Goal: Task Accomplishment & Management: Complete application form

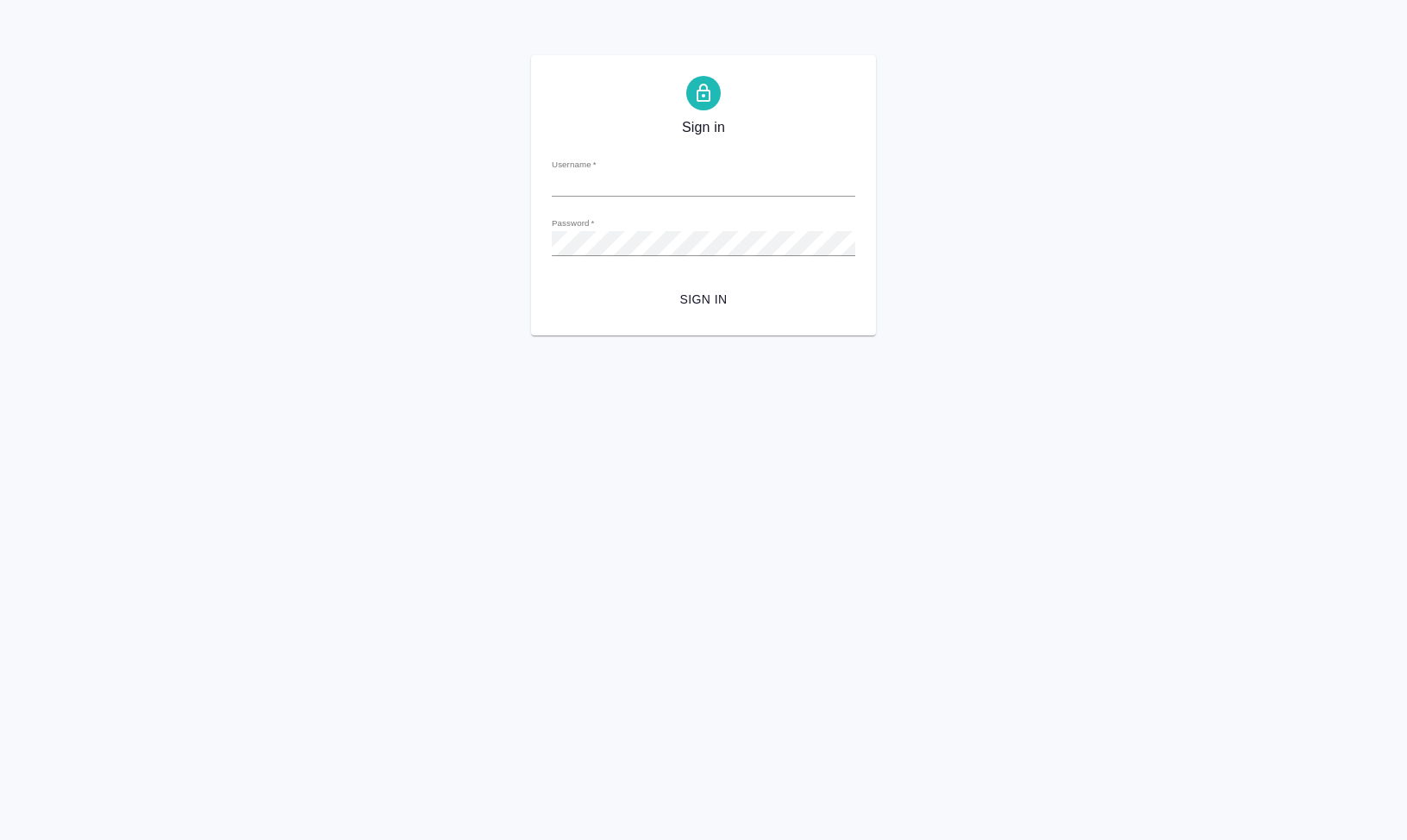
type input "[EMAIL_ADDRESS][DOMAIN_NAME]"
click at [748, 289] on span "Sign in" at bounding box center [704, 299] width 276 height 22
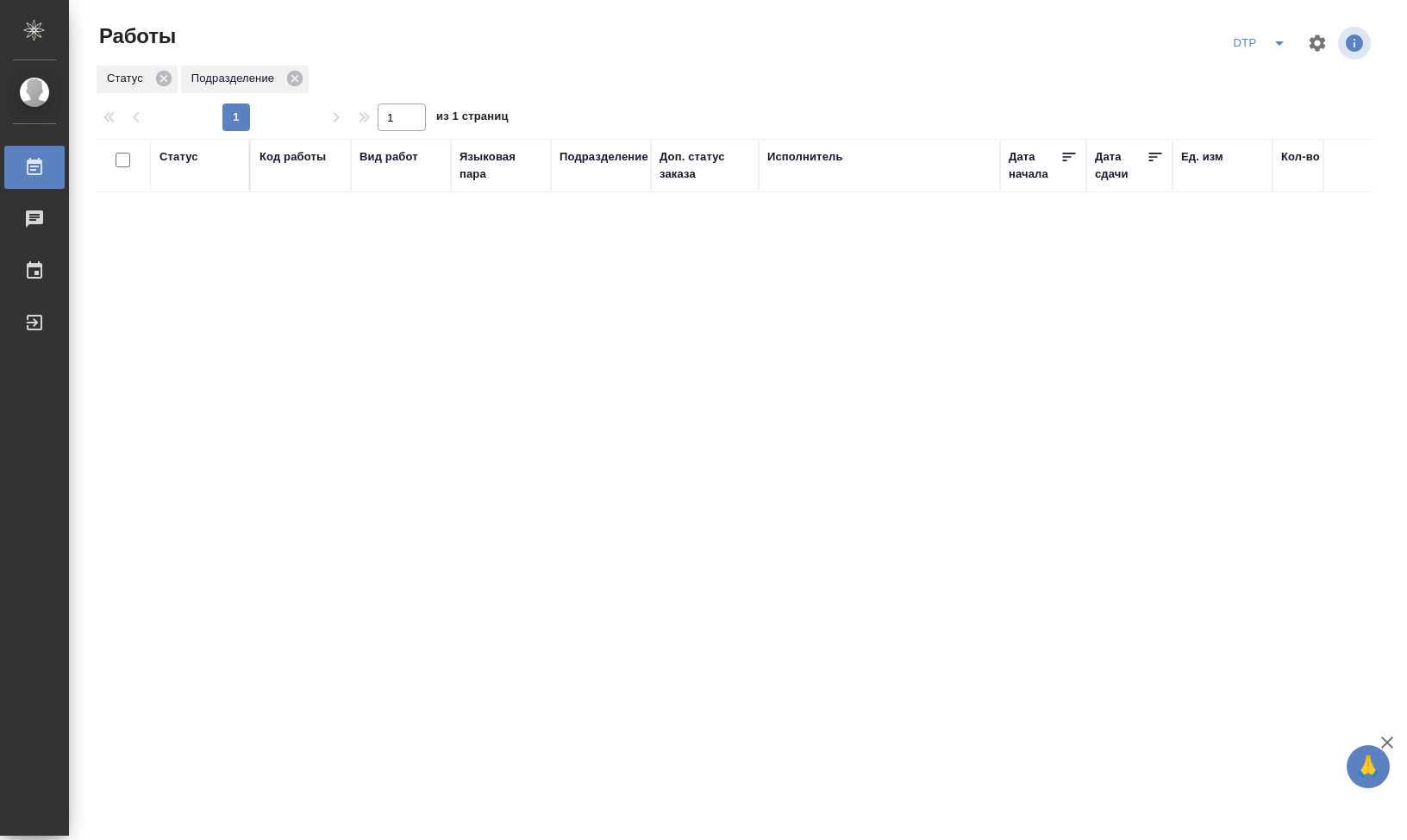
click at [266, 247] on div "Статус Код работы Вид работ Языковая пара Подразделение Доп. статус заказа Испо…" at bounding box center [734, 449] width 1279 height 620
click at [611, 174] on div "Подразделение" at bounding box center [601, 165] width 83 height 35
click at [599, 160] on div "Подразделение" at bounding box center [604, 157] width 89 height 17
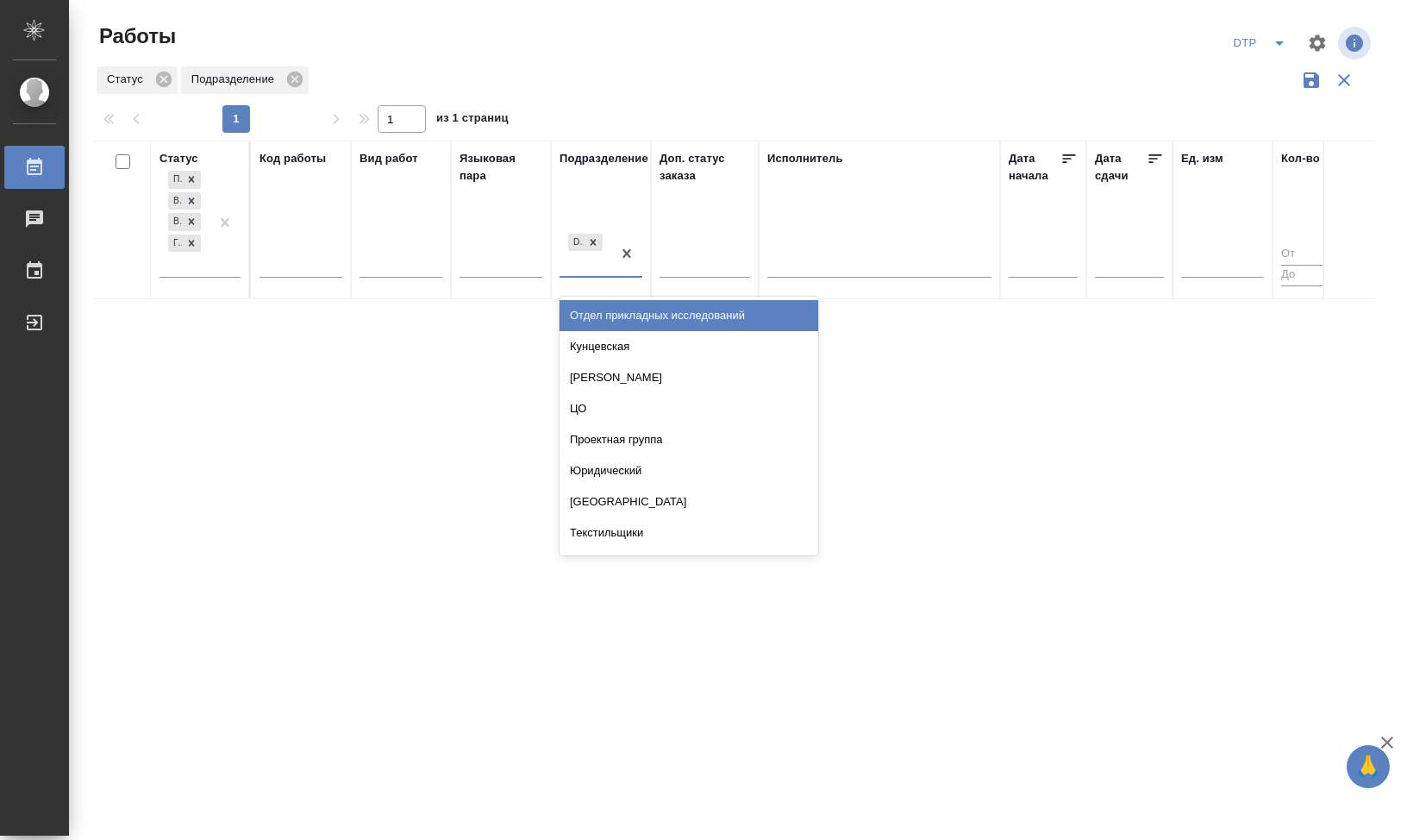
click at [598, 278] on div "DTPspecialists" at bounding box center [601, 253] width 83 height 48
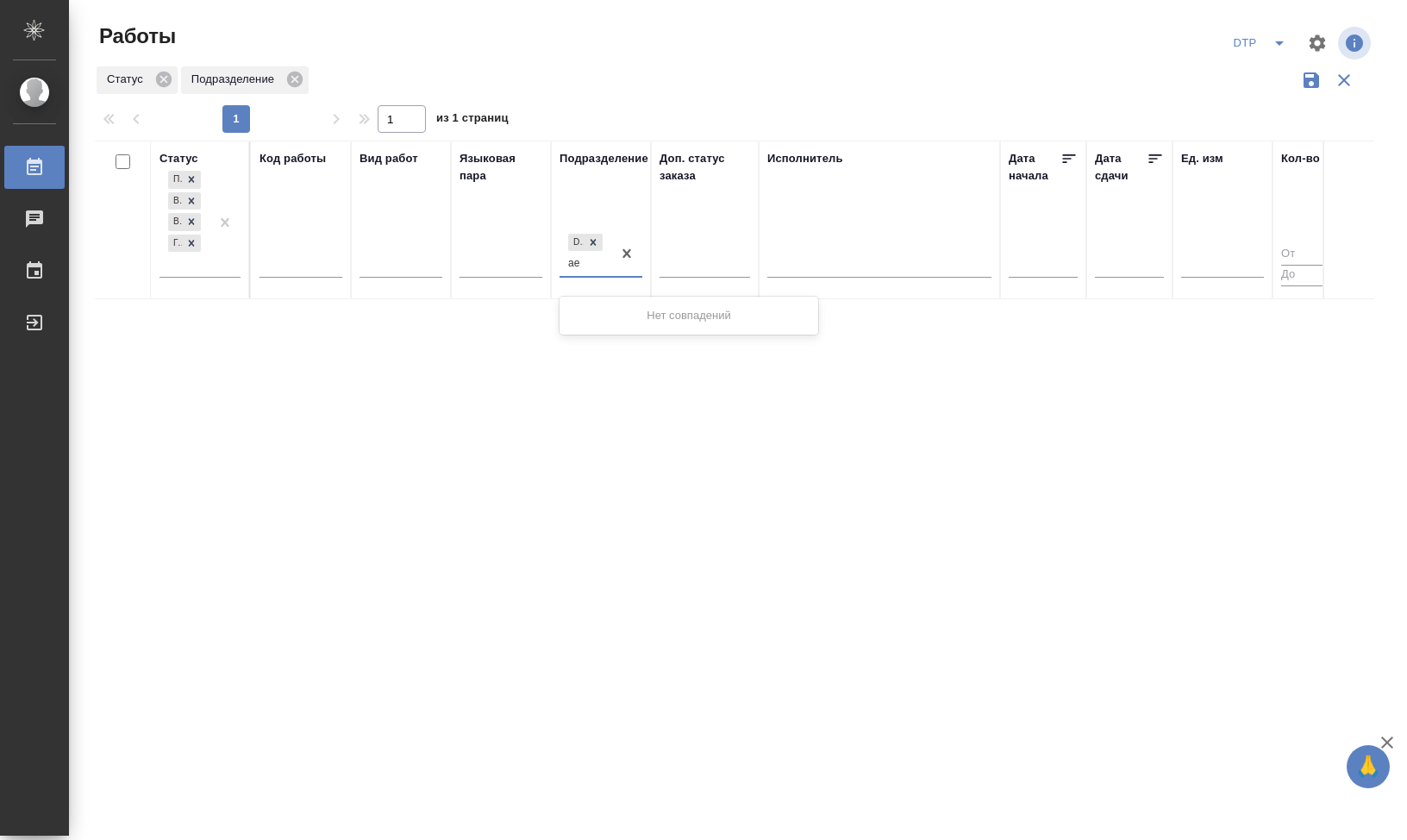
type input "а"
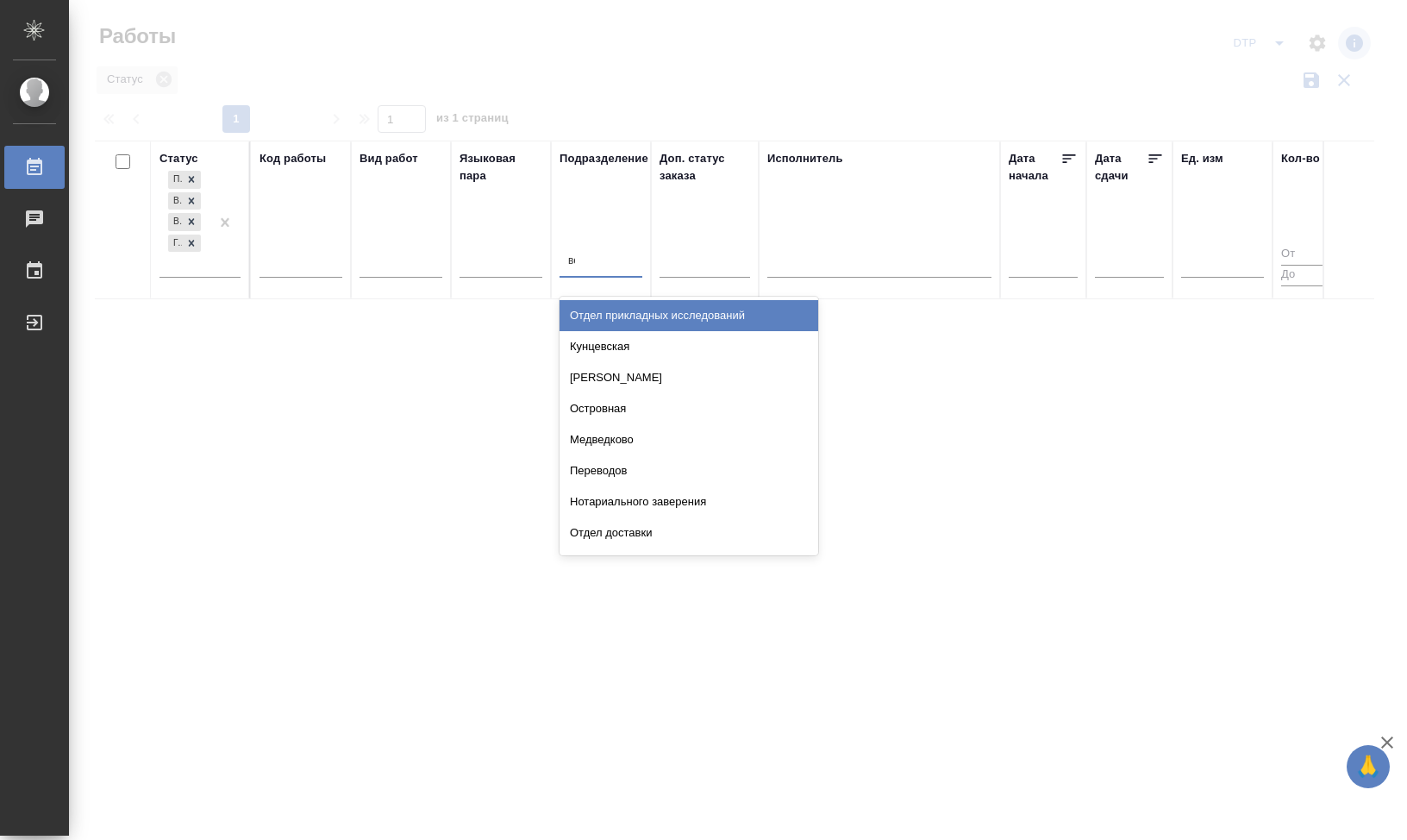
type input "верс"
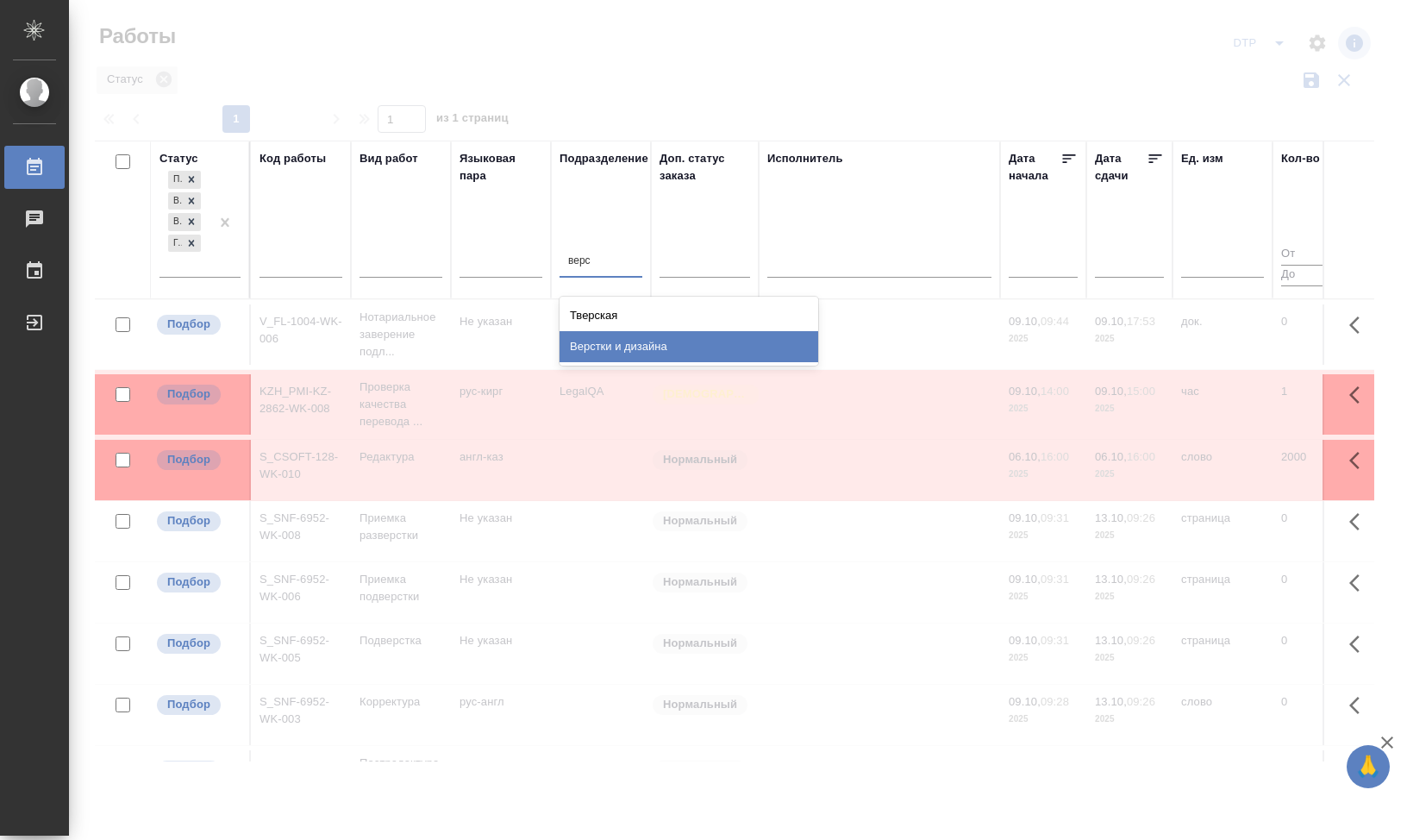
click at [627, 341] on div "Верстки и дизайна" at bounding box center [689, 346] width 259 height 31
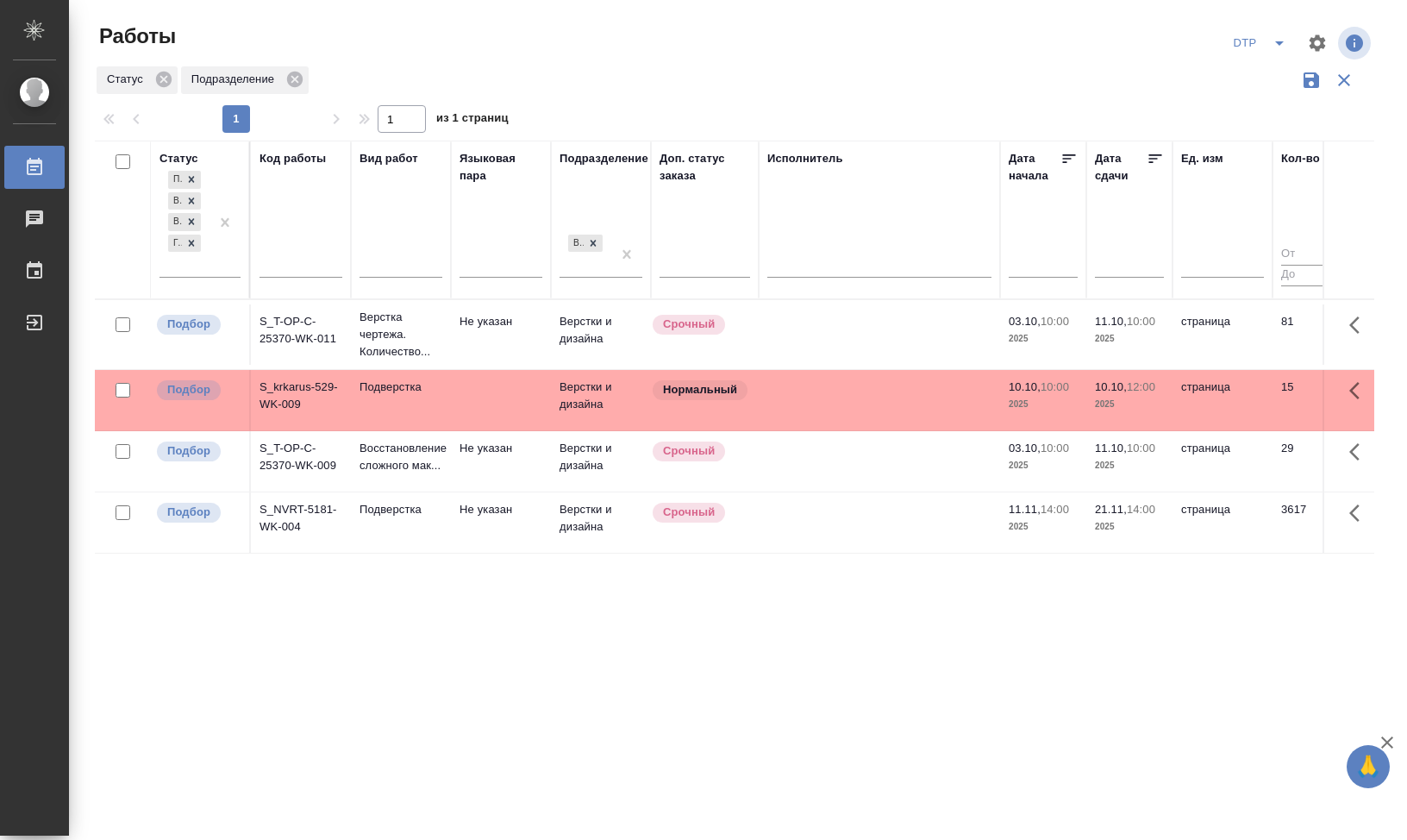
click at [289, 389] on td "S_krkarus-529-WK-009" at bounding box center [300, 400] width 100 height 60
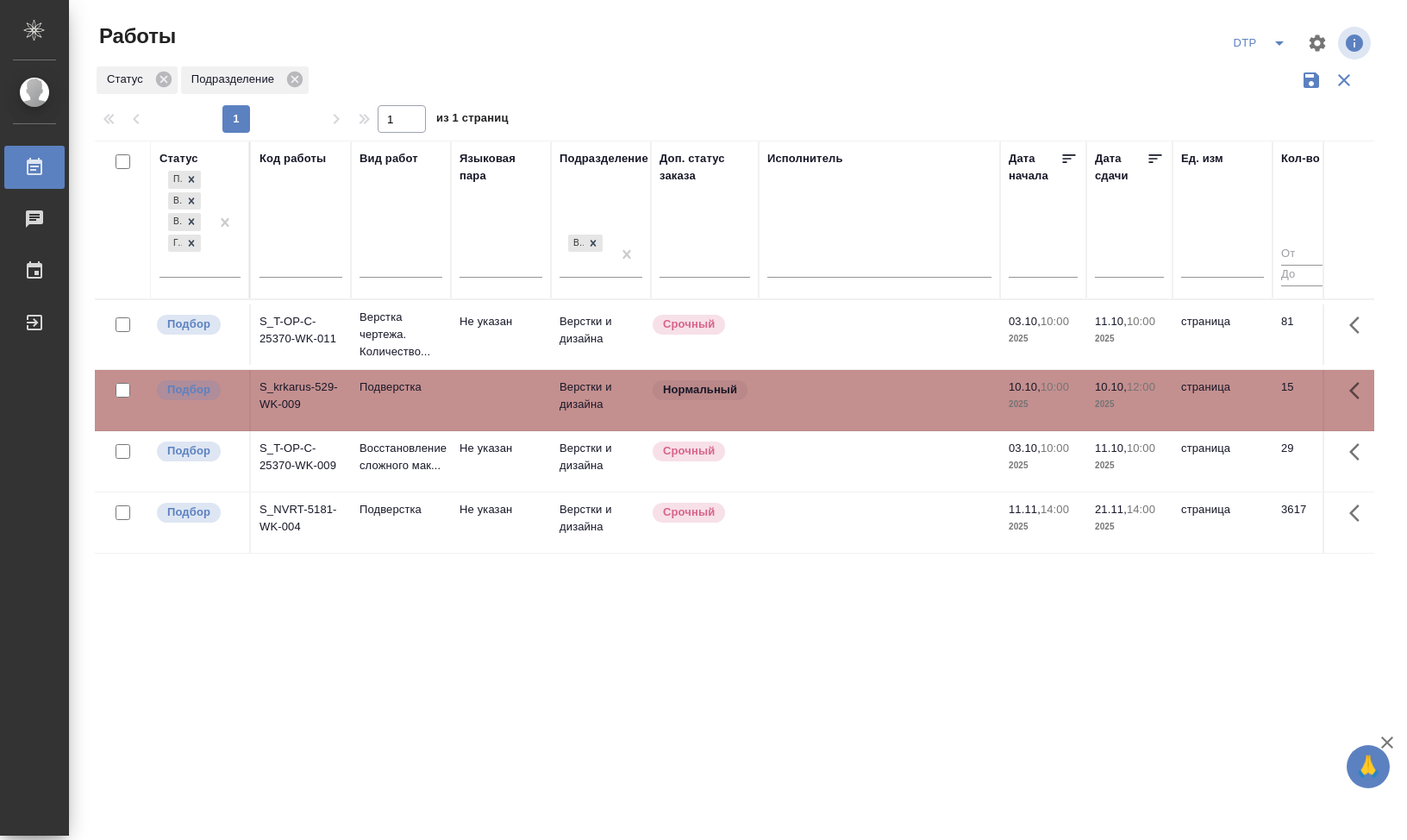
click at [303, 323] on td "S_T-OP-C-25370-WK-011" at bounding box center [300, 334] width 100 height 60
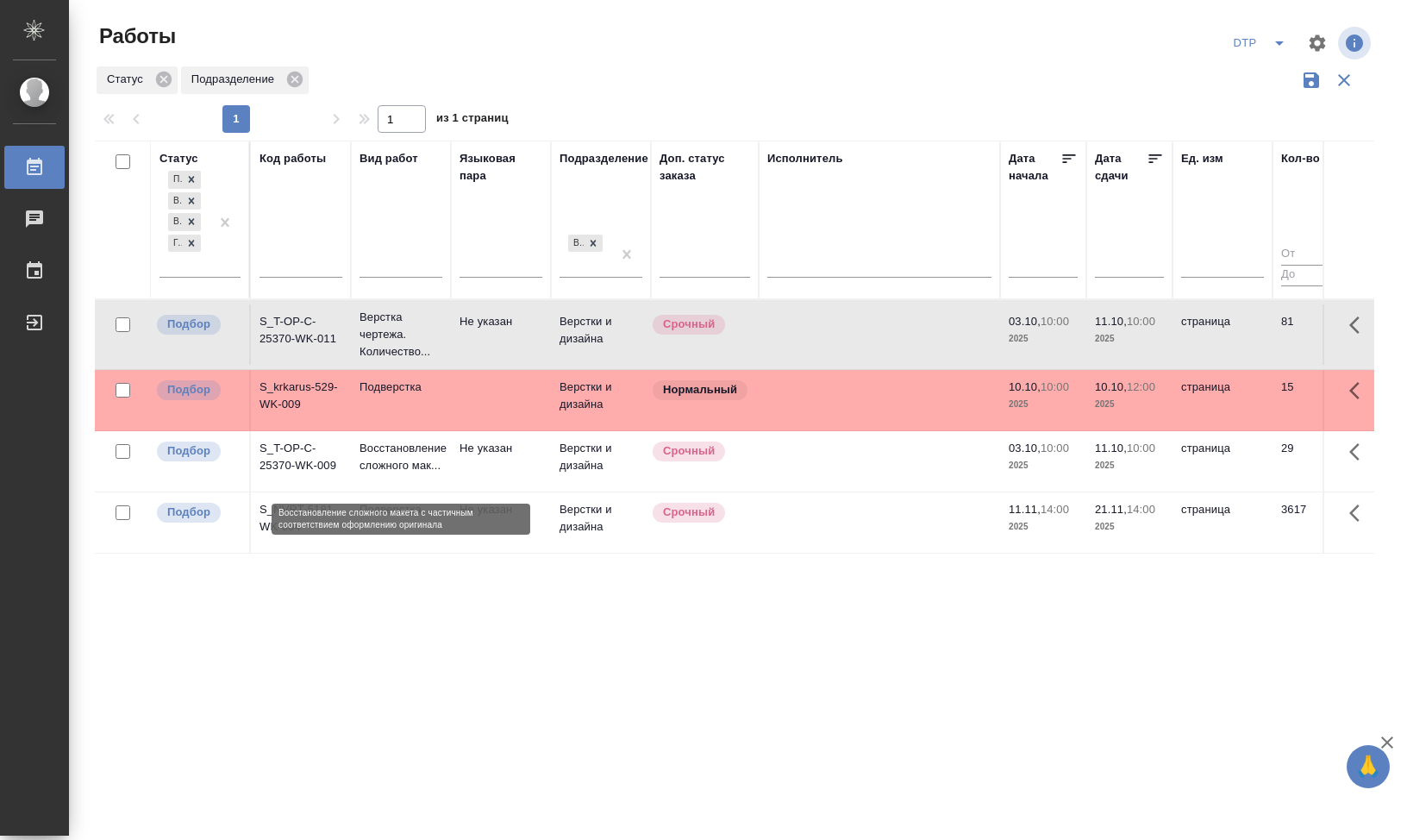
click at [401, 454] on p "Восстановление сложного мак..." at bounding box center [401, 456] width 83 height 35
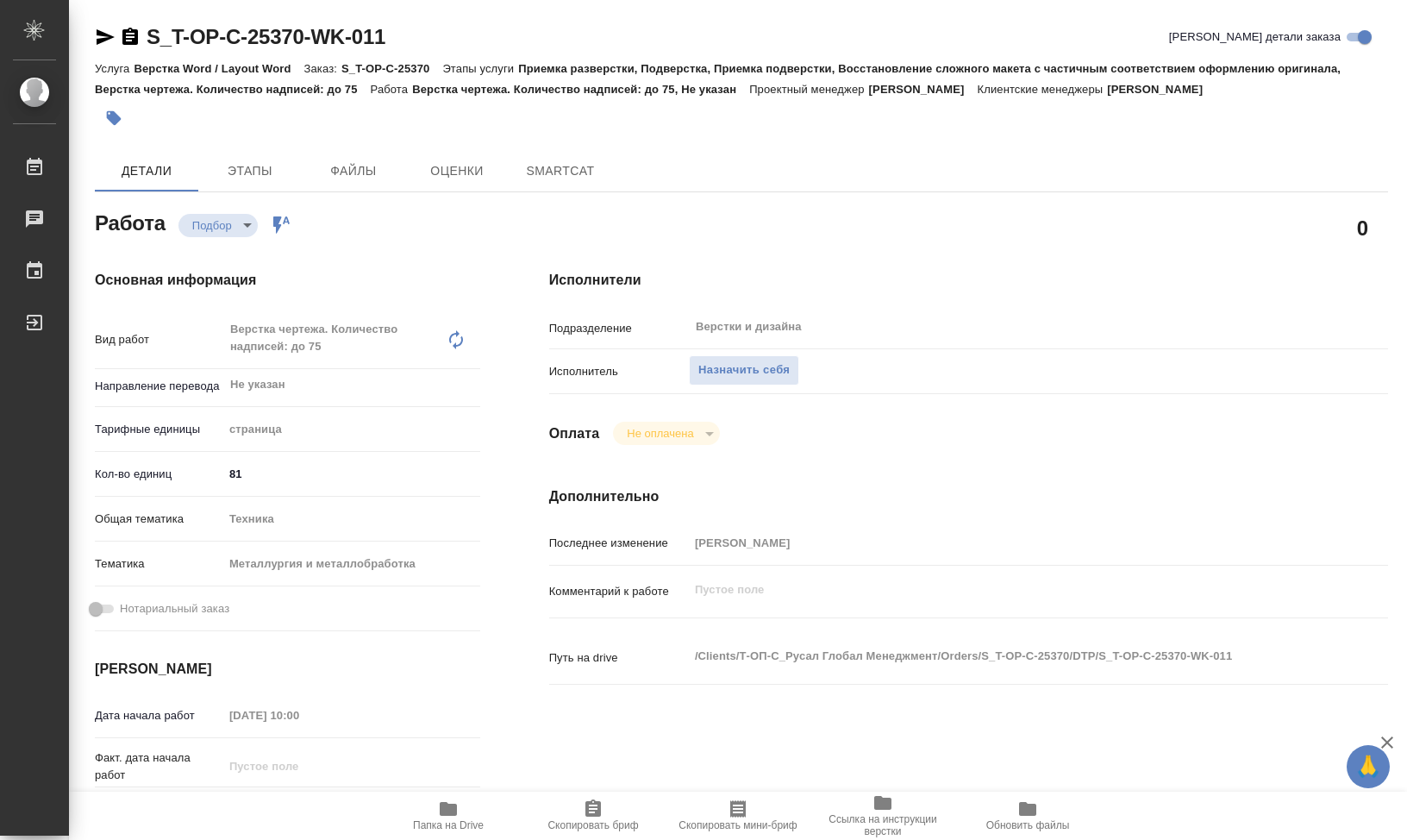
type textarea "x"
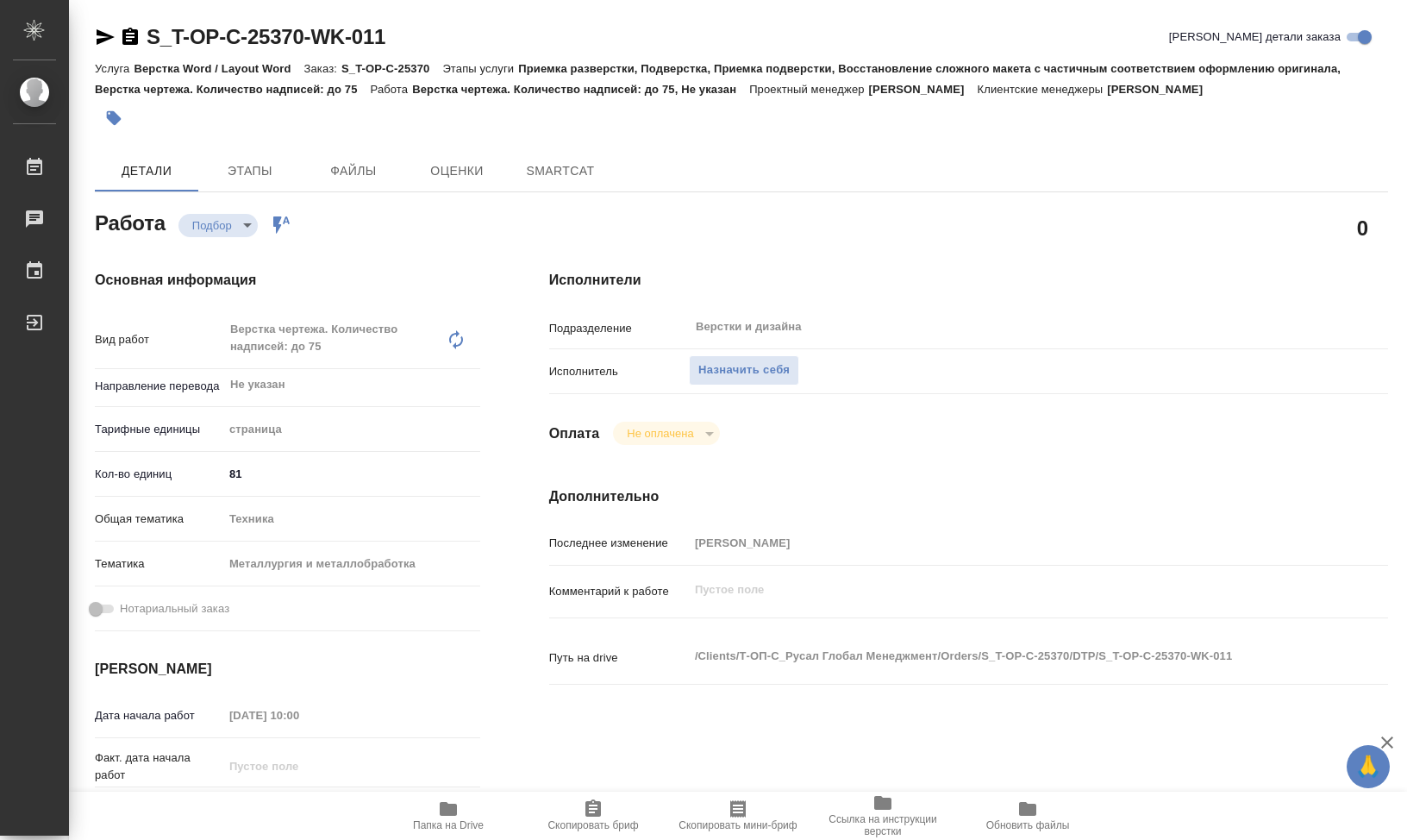
type textarea "x"
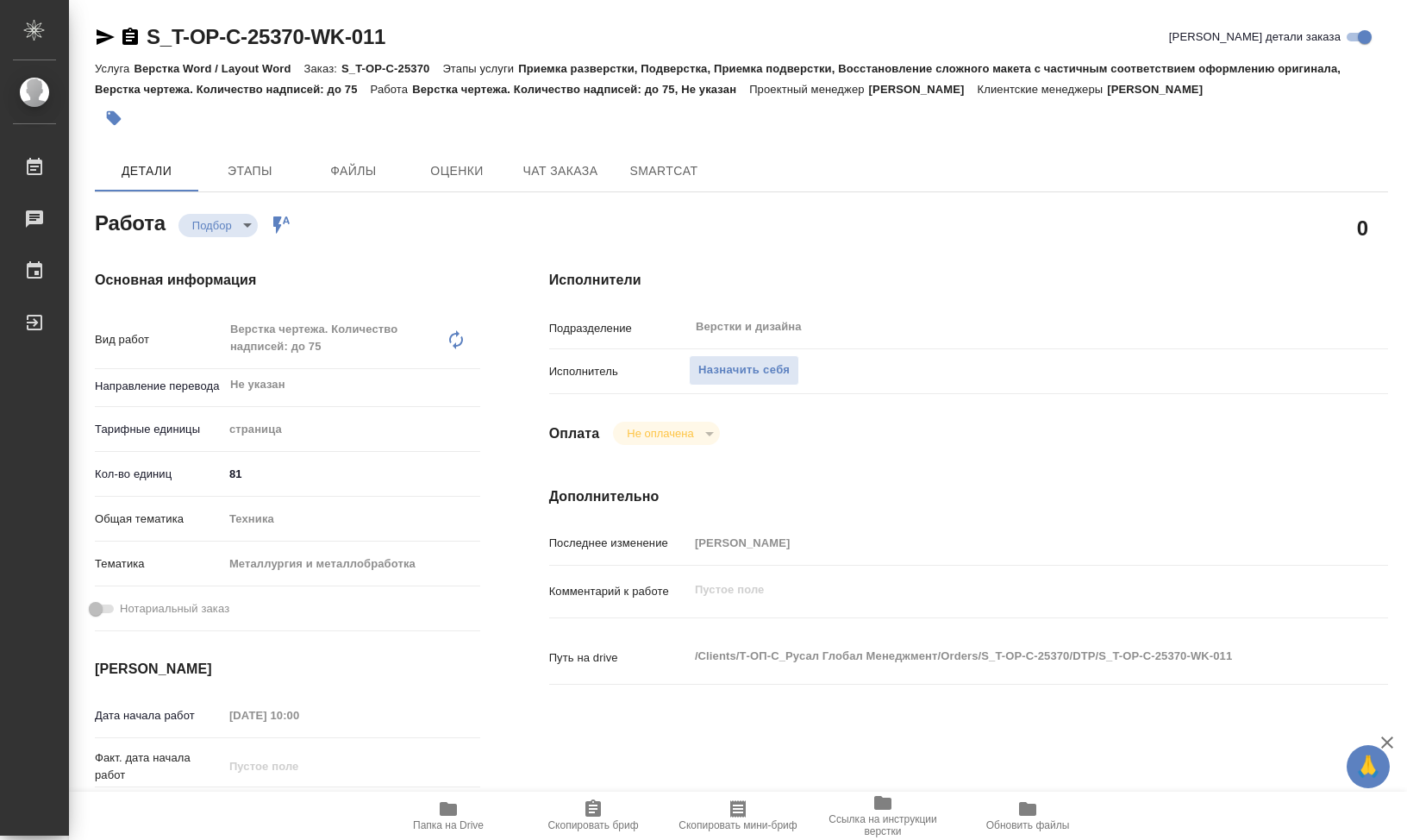
type textarea "x"
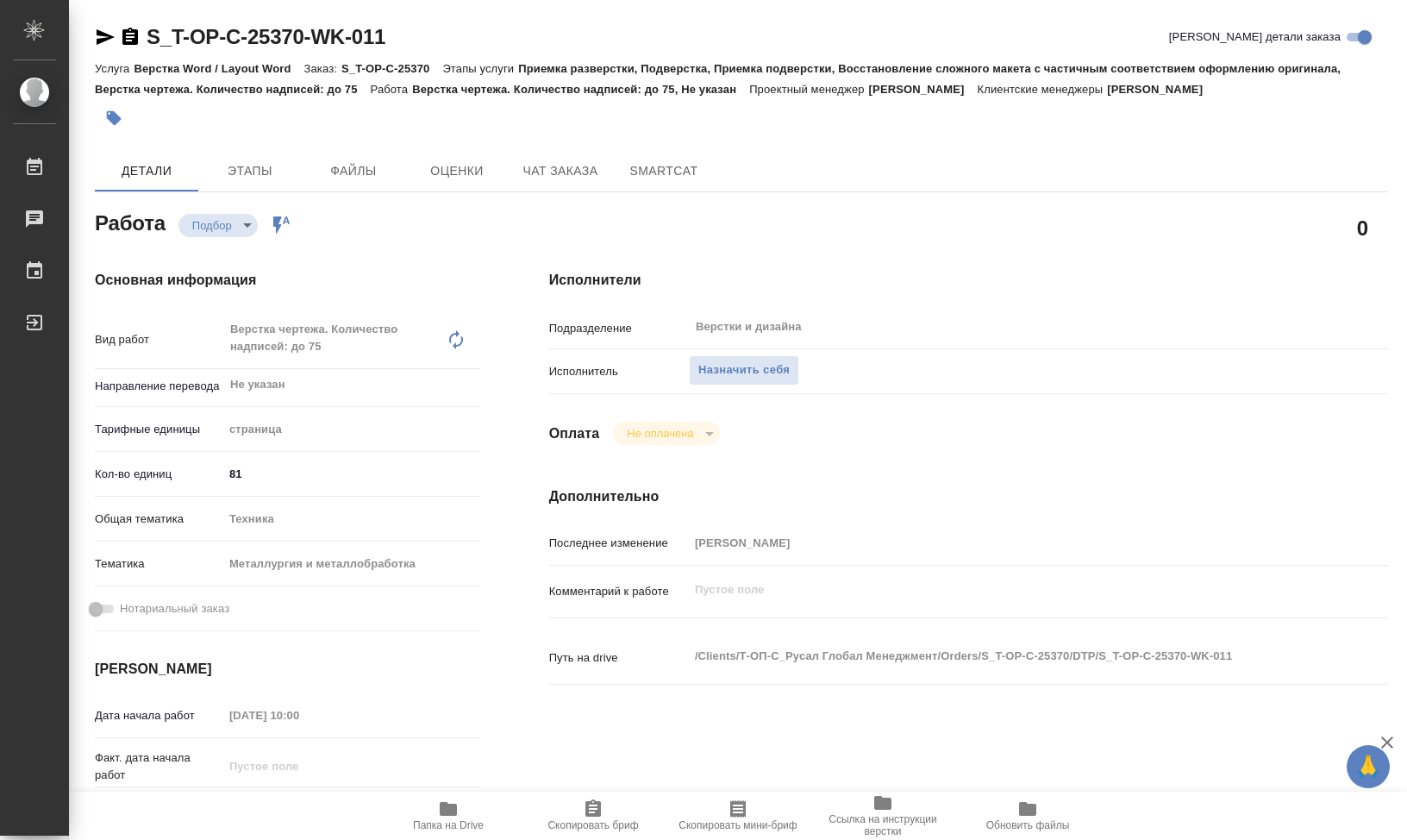
type textarea "x"
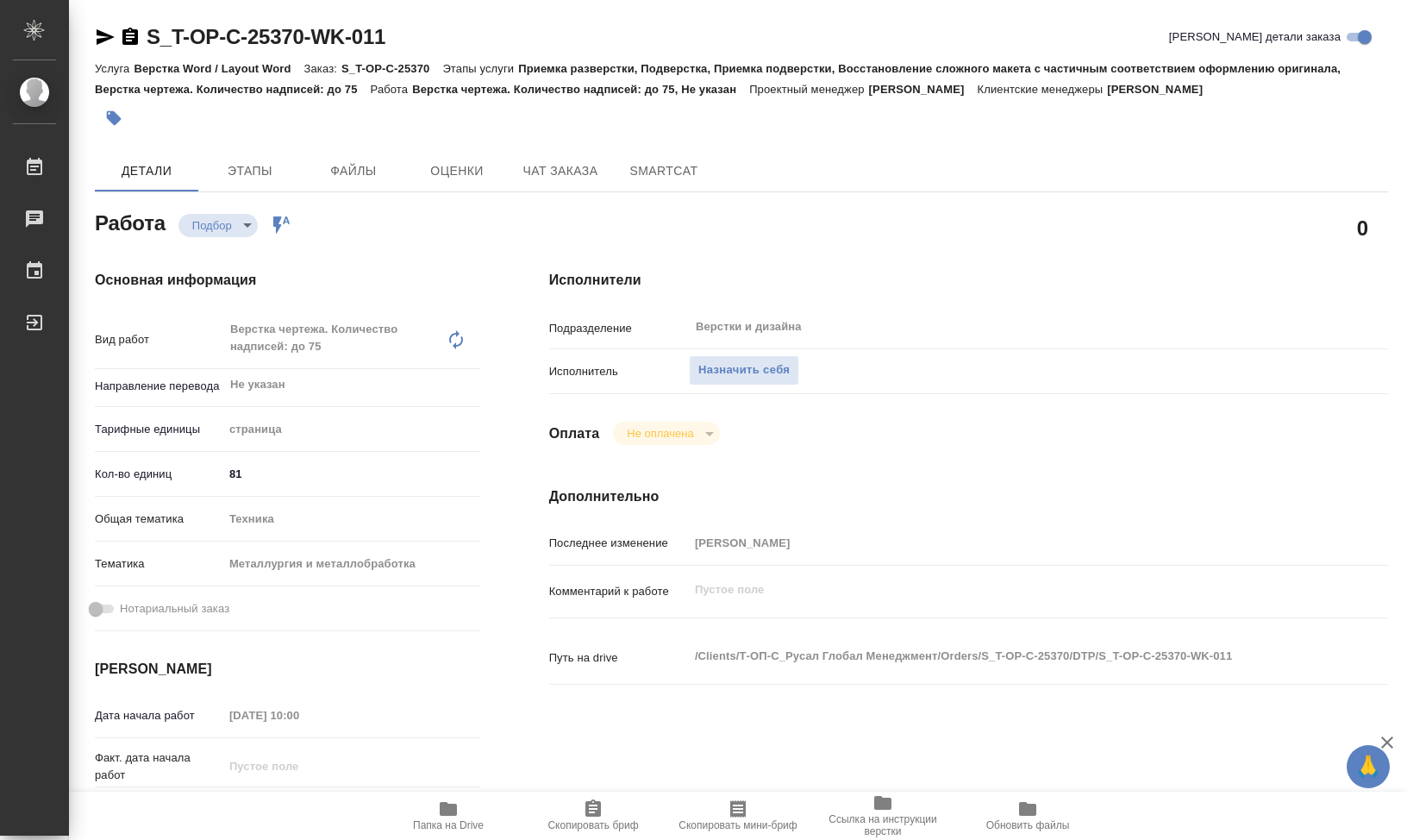
scroll to position [86, 0]
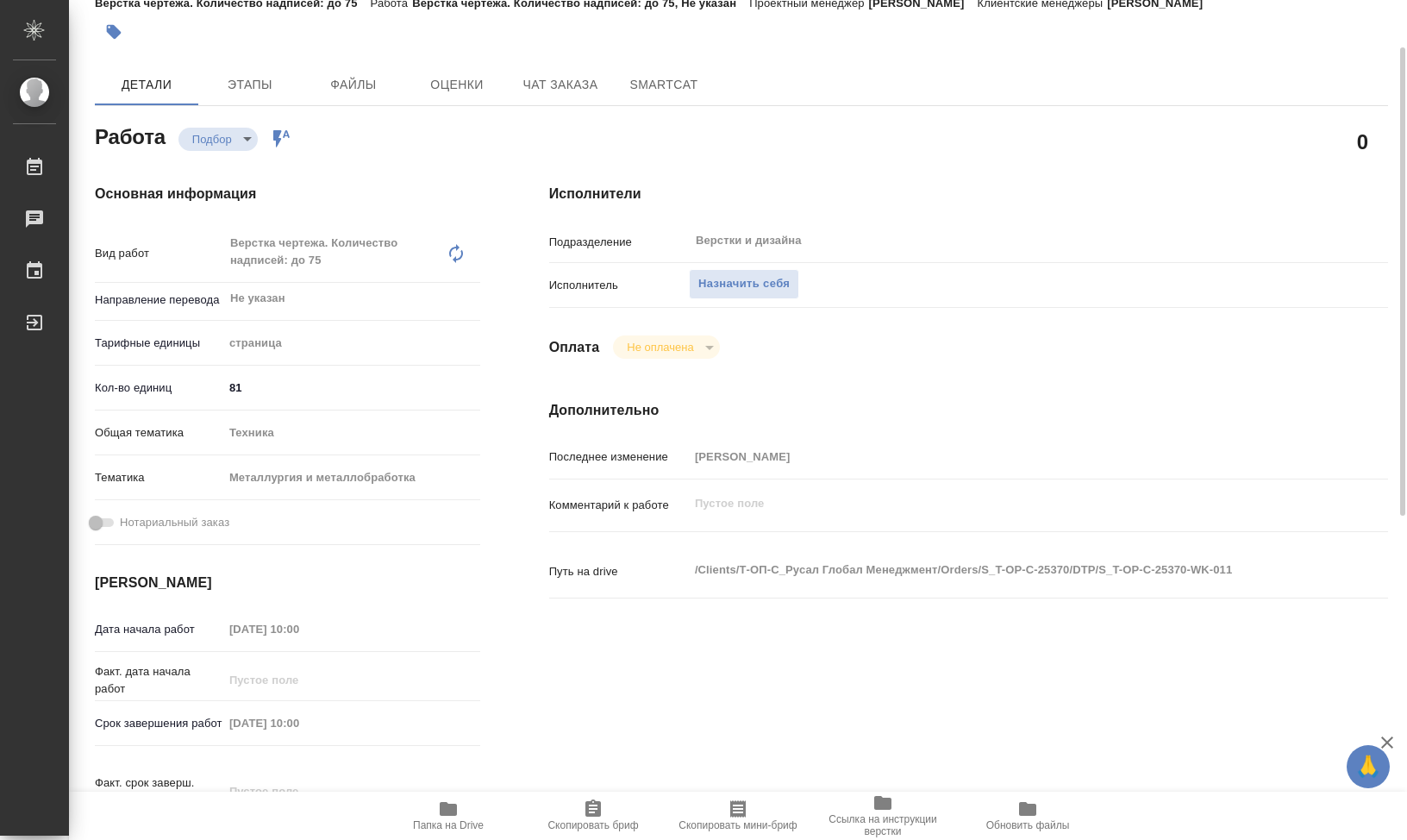
type textarea "x"
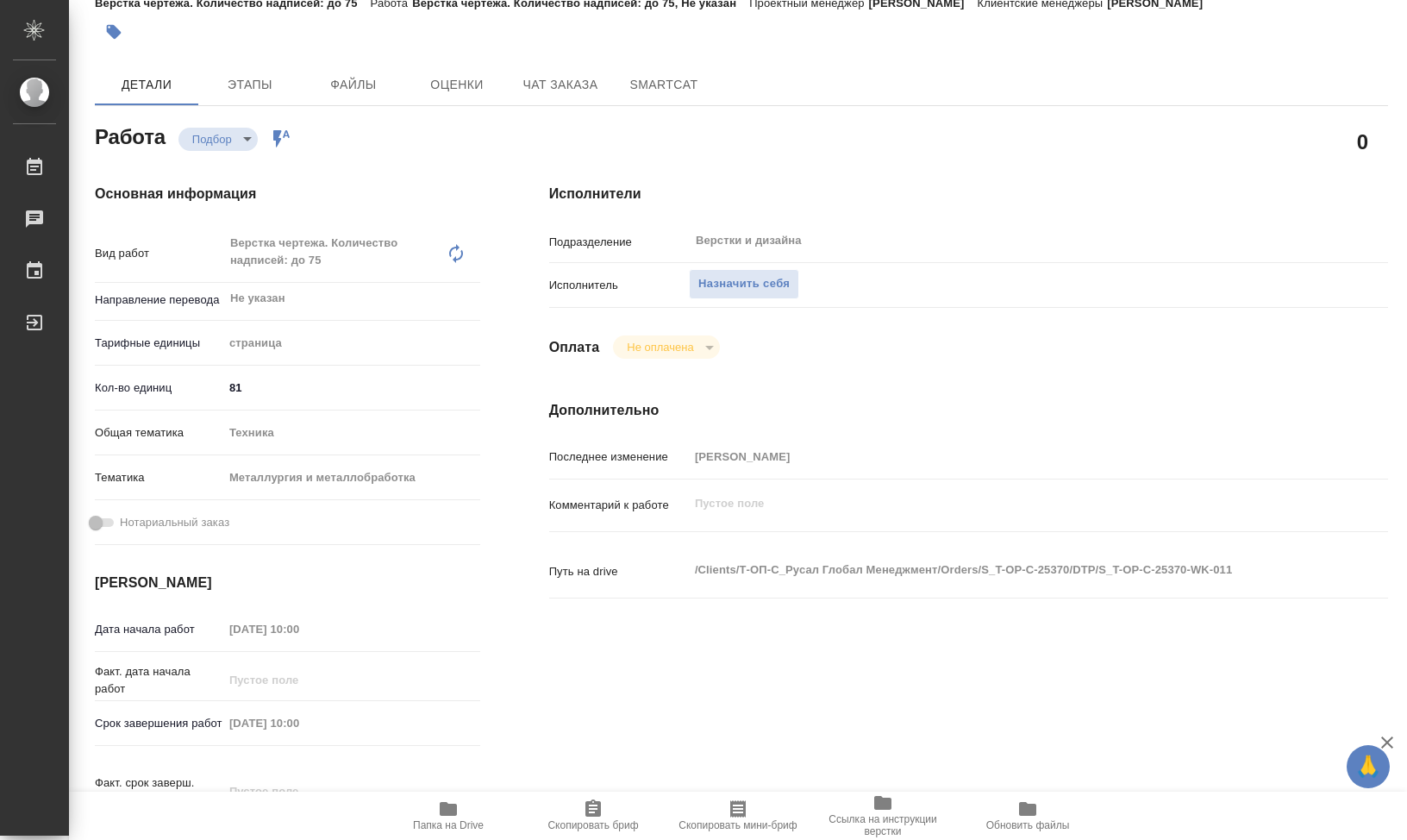
type textarea "x"
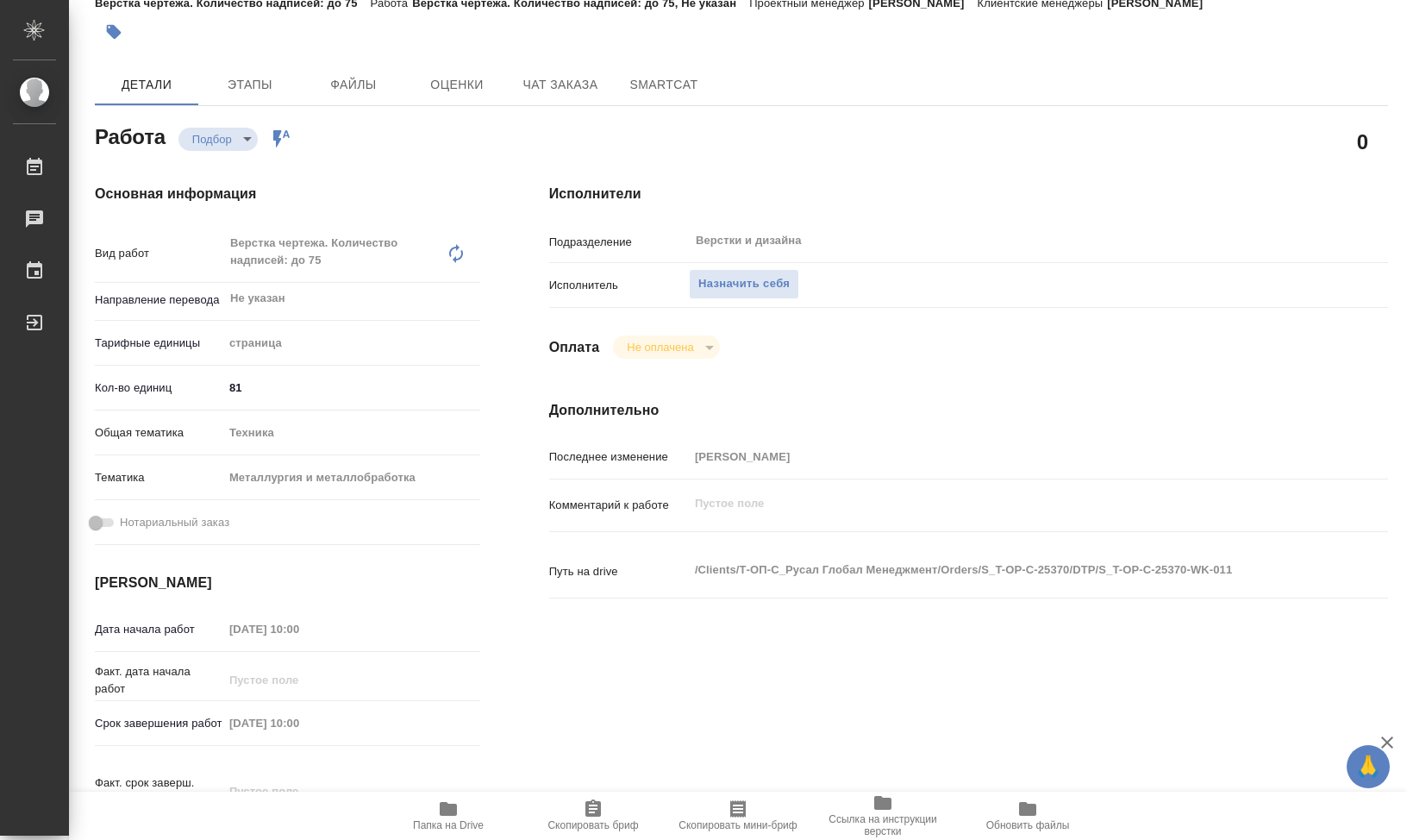
type textarea "x"
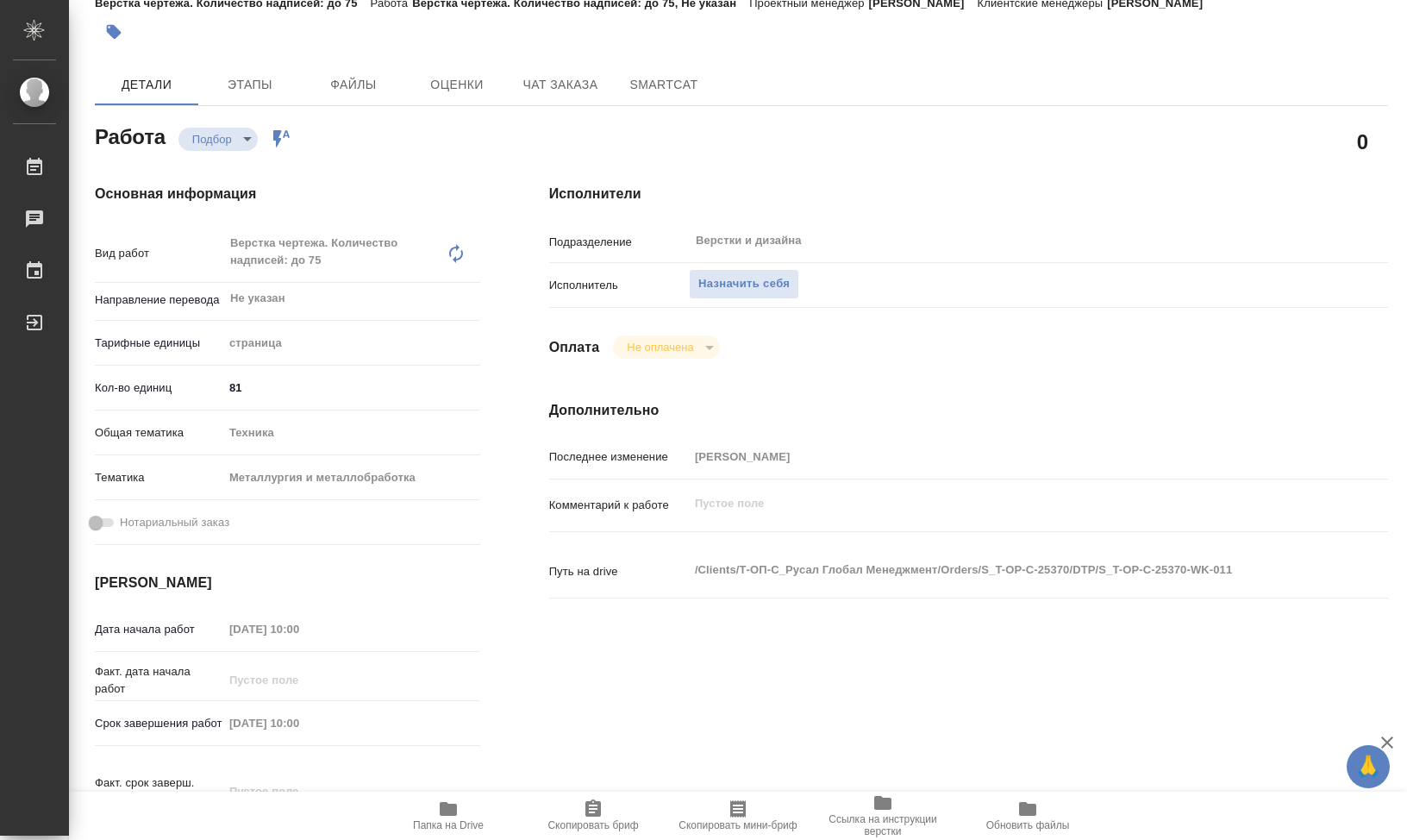
drag, startPoint x: 1356, startPoint y: 448, endPoint x: 1337, endPoint y: 449, distance: 19.0
click at [1356, 447] on div "Последнее изменение Авдеенко Кирилл" at bounding box center [969, 456] width 839 height 30
type textarea "x"
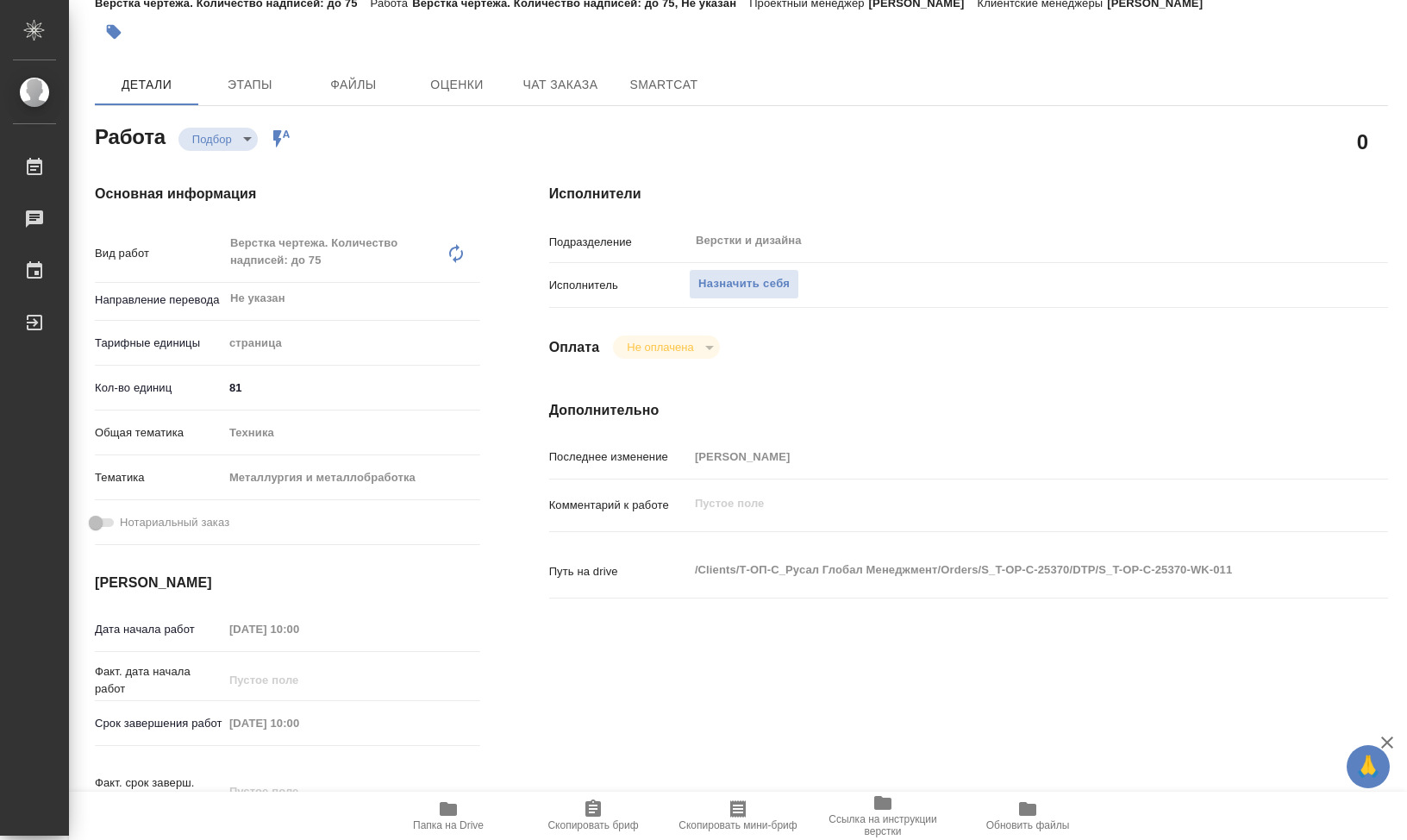
type textarea "x"
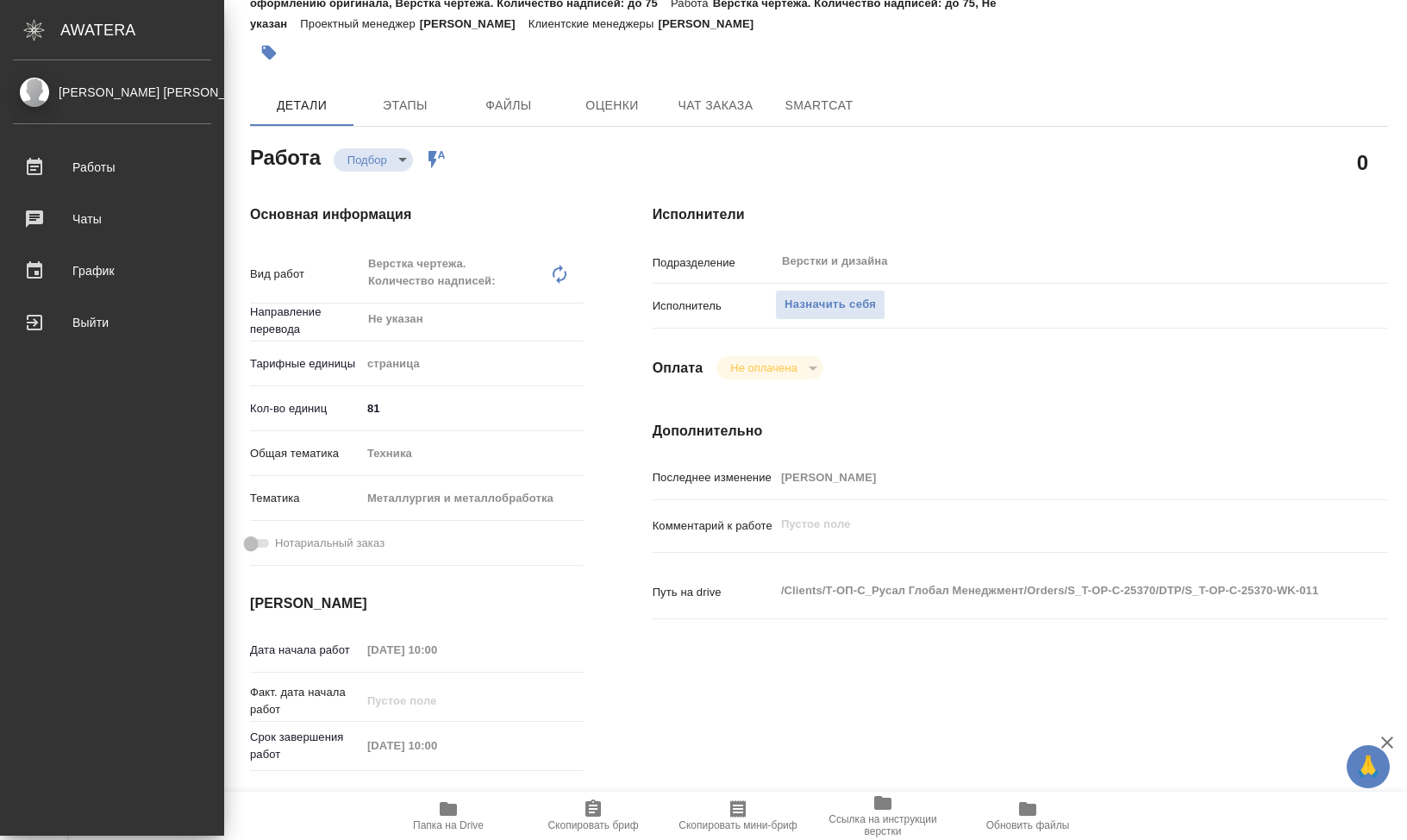
type textarea "x"
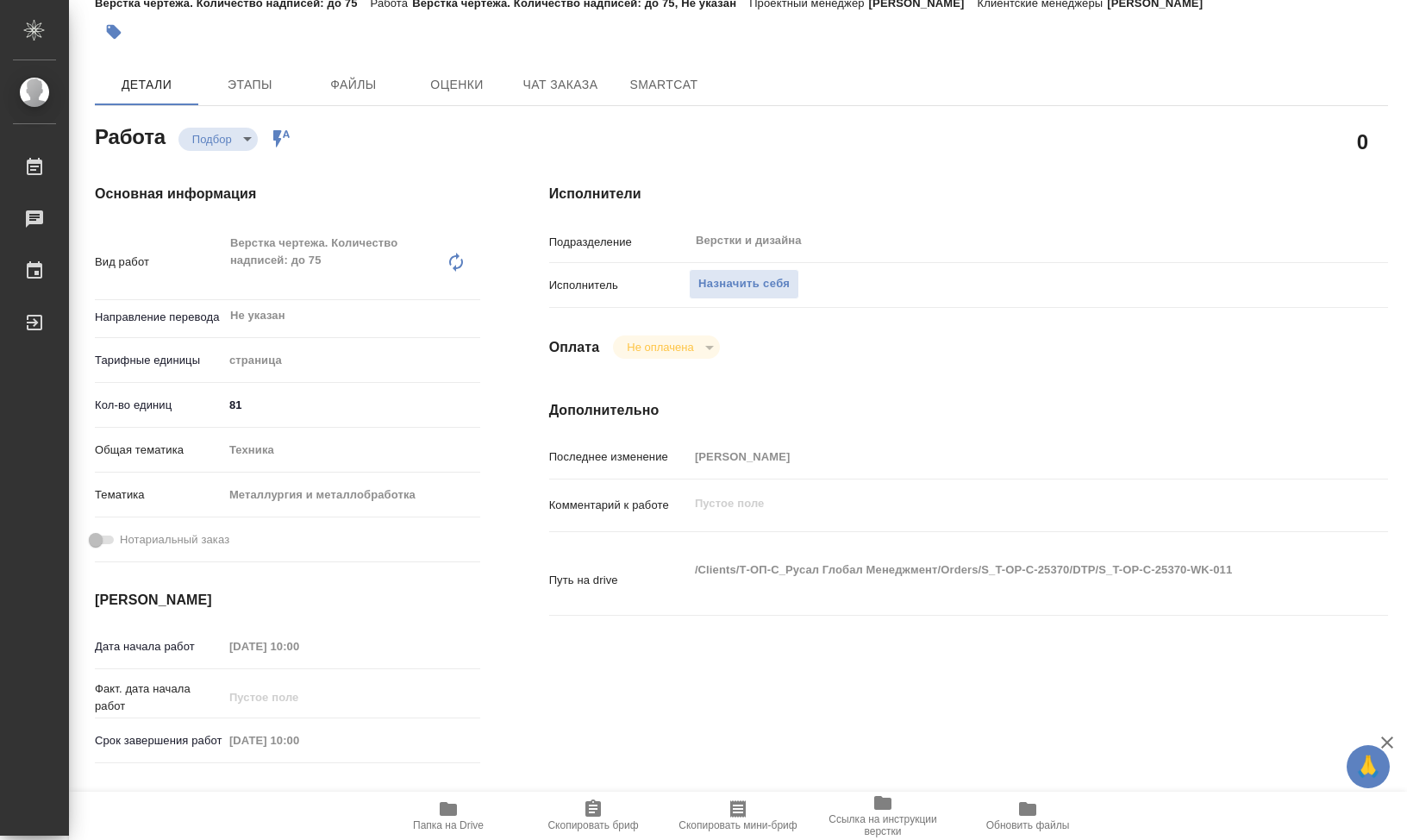
type textarea "x"
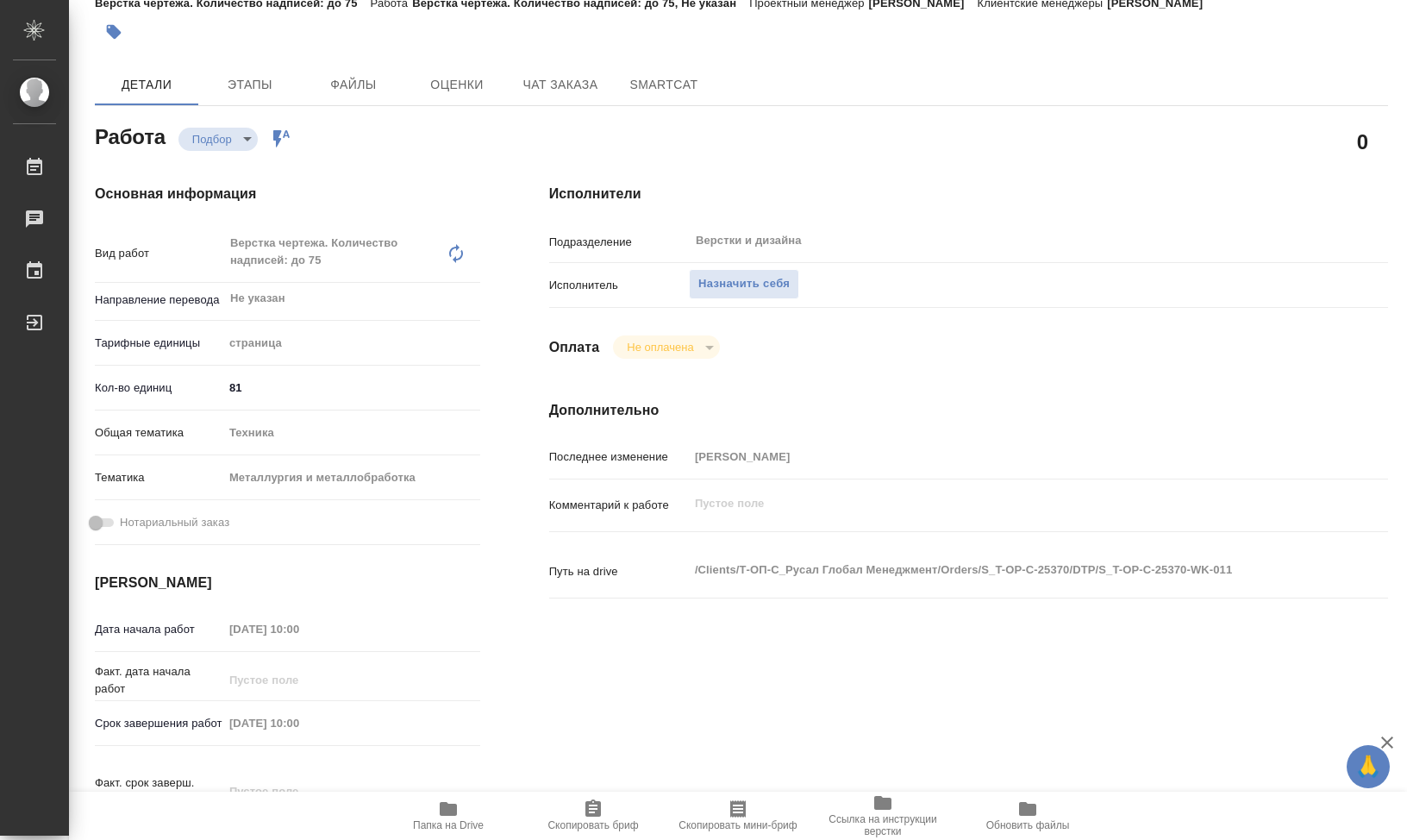
click at [1130, 365] on div "Исполнители Подразделение Верстки и дизайна ​ Исполнитель Назначить себя Оплата…" at bounding box center [968, 526] width 908 height 754
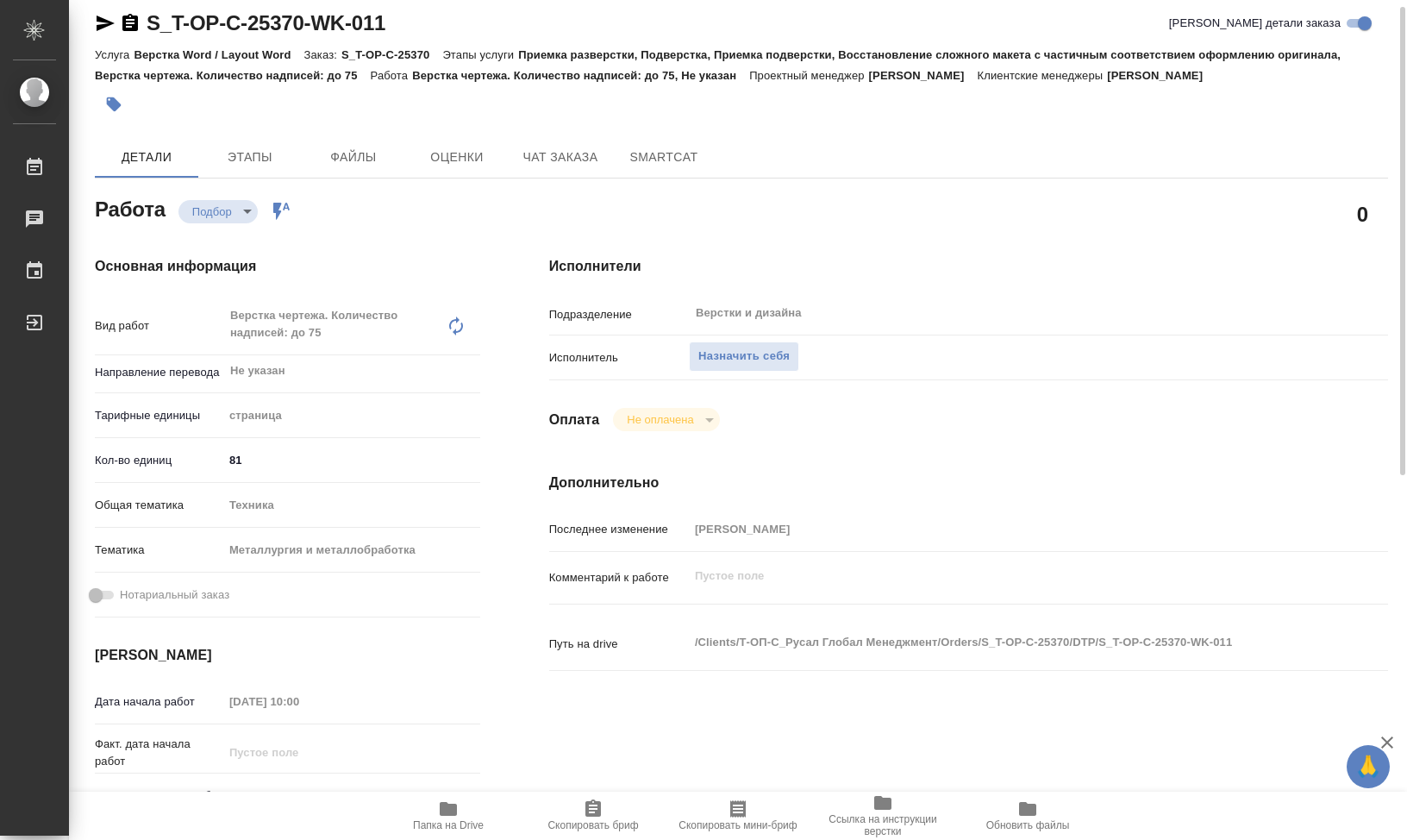
scroll to position [0, 0]
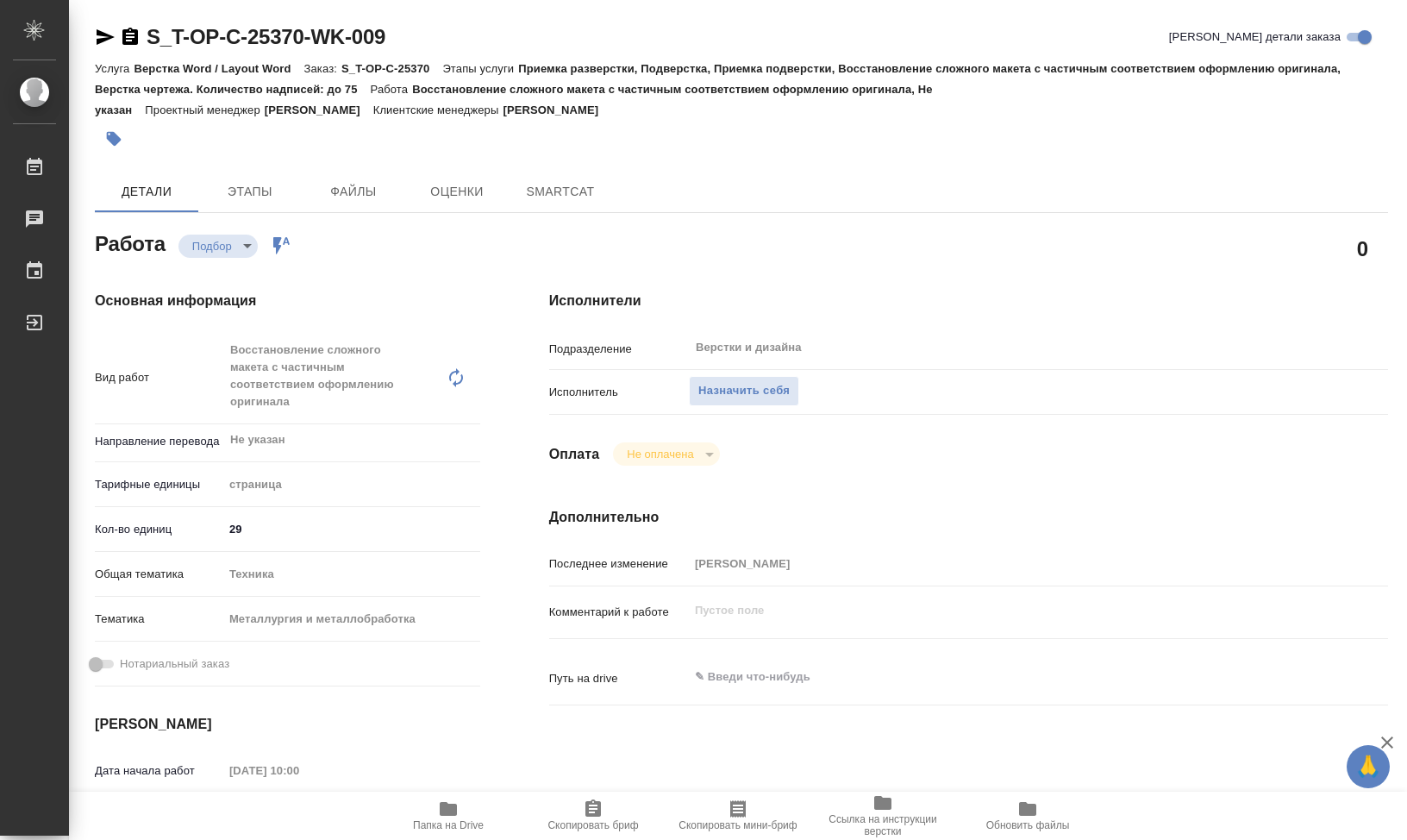
type textarea "x"
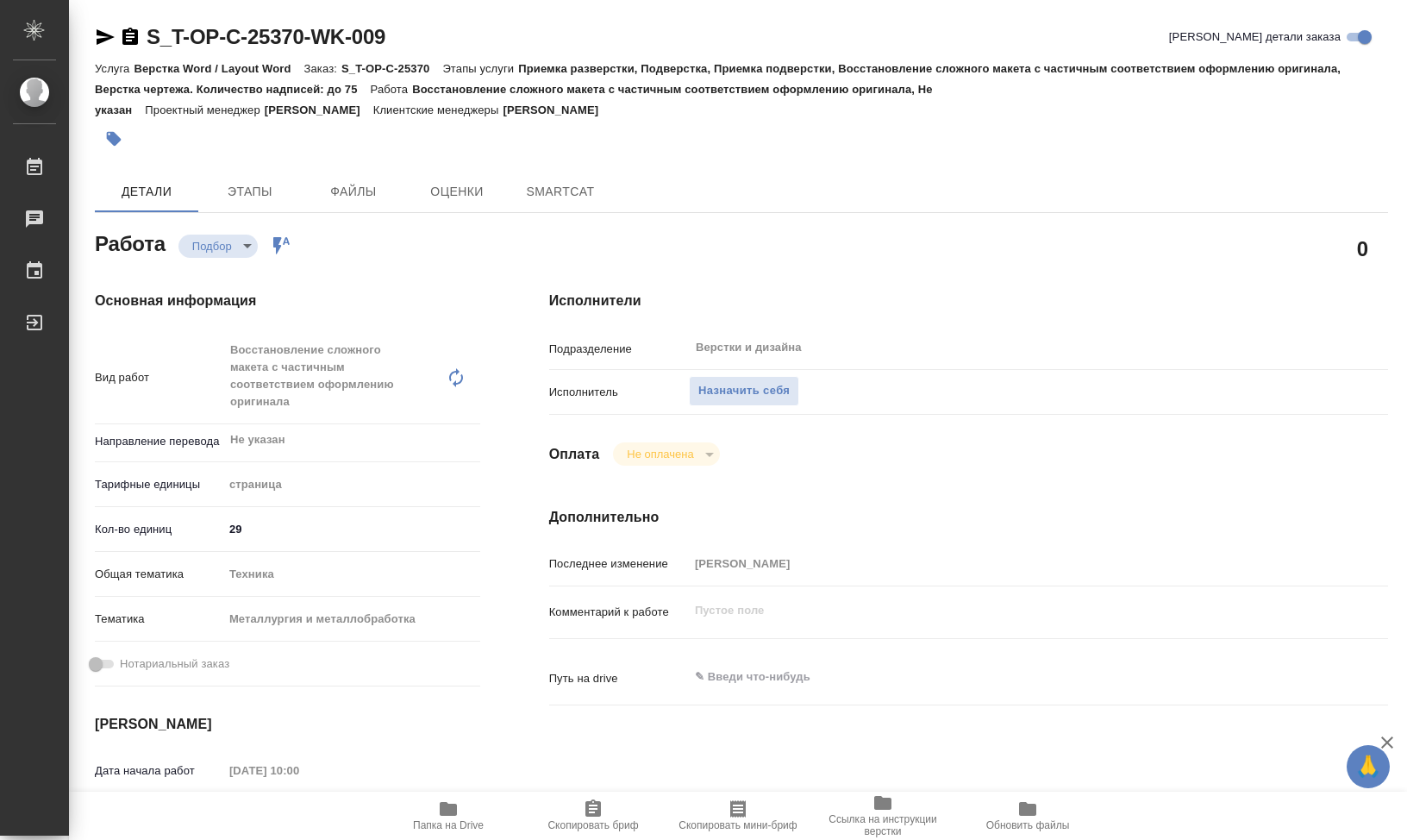
type textarea "x"
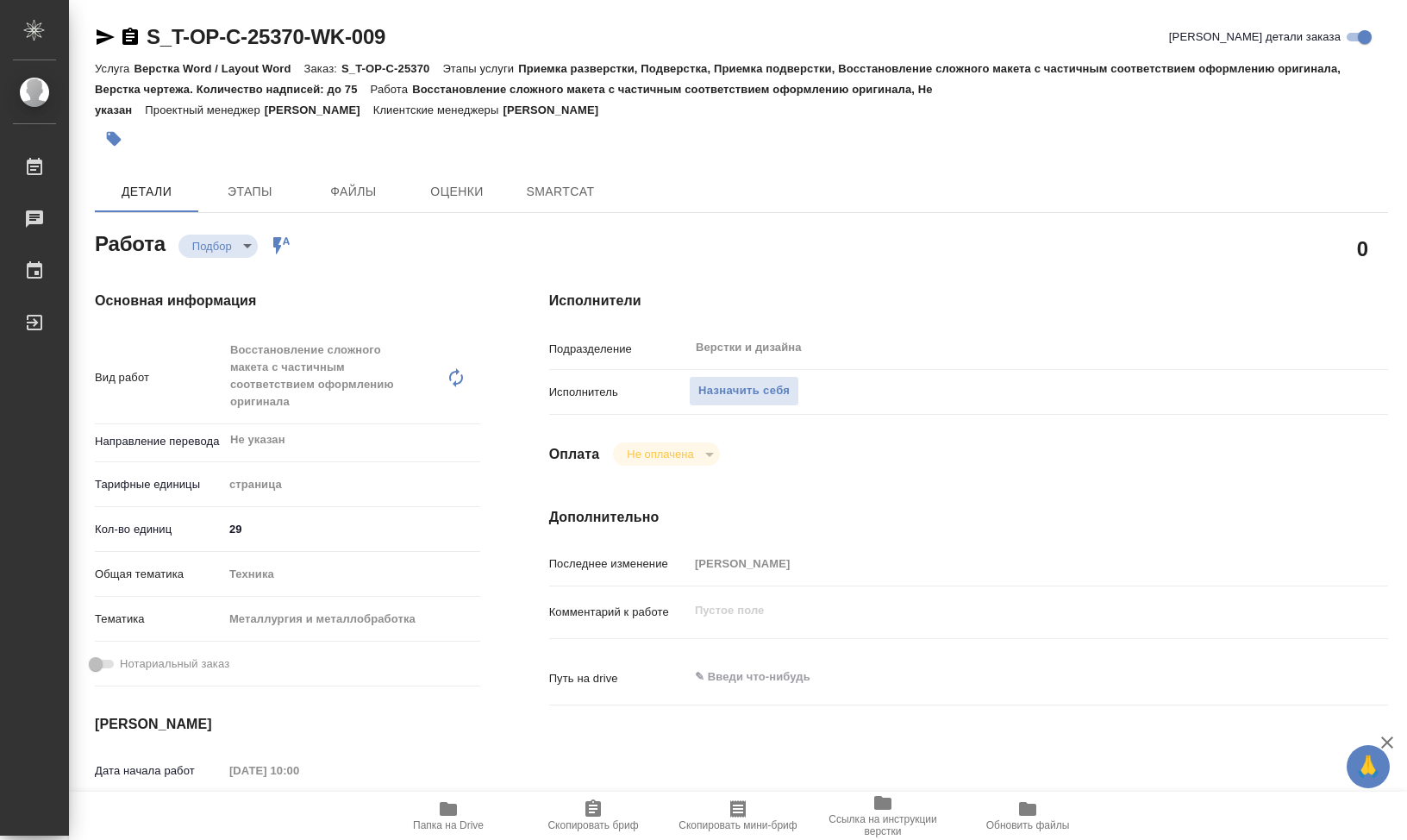
type textarea "x"
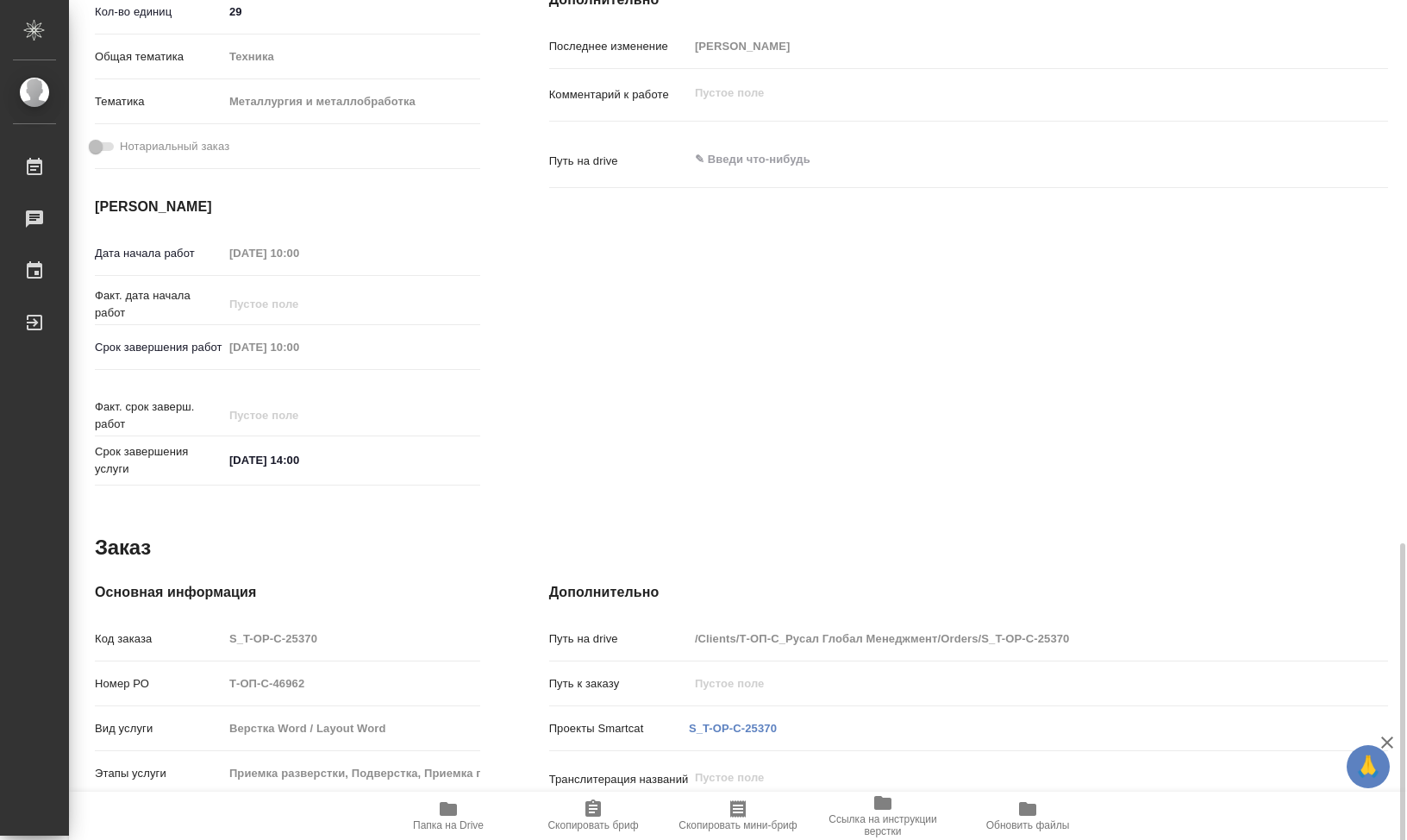
scroll to position [721, 0]
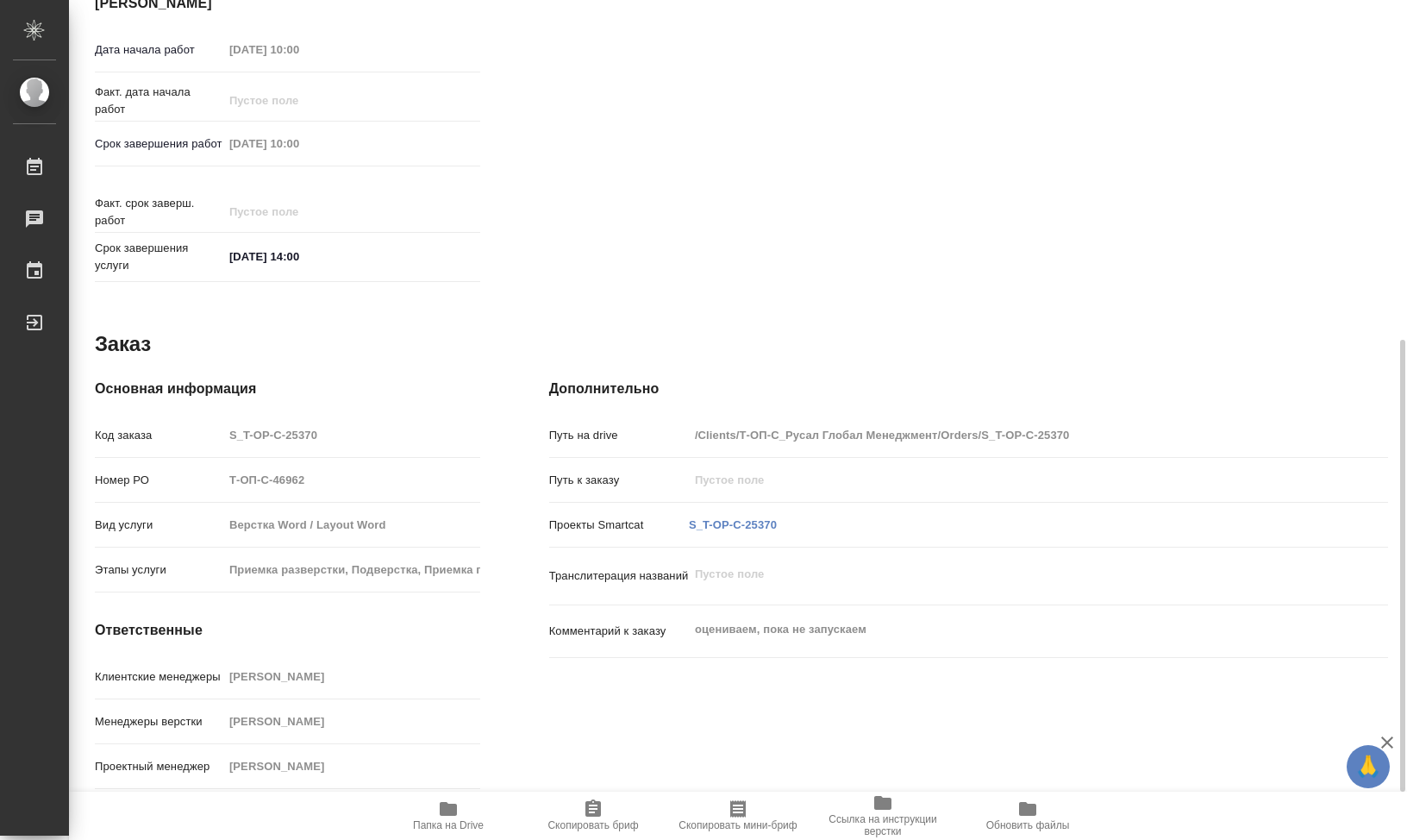
type textarea "x"
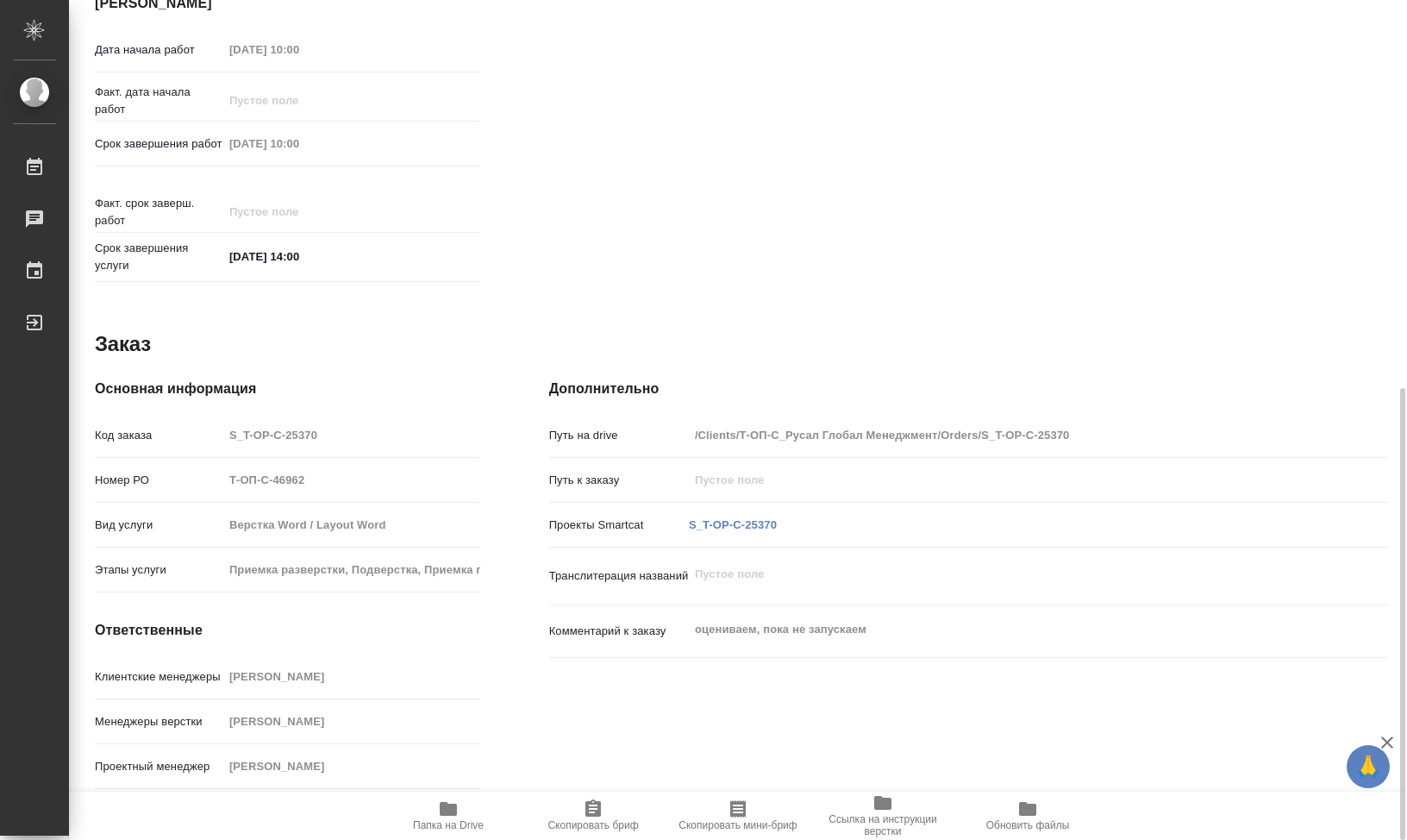
type textarea "x"
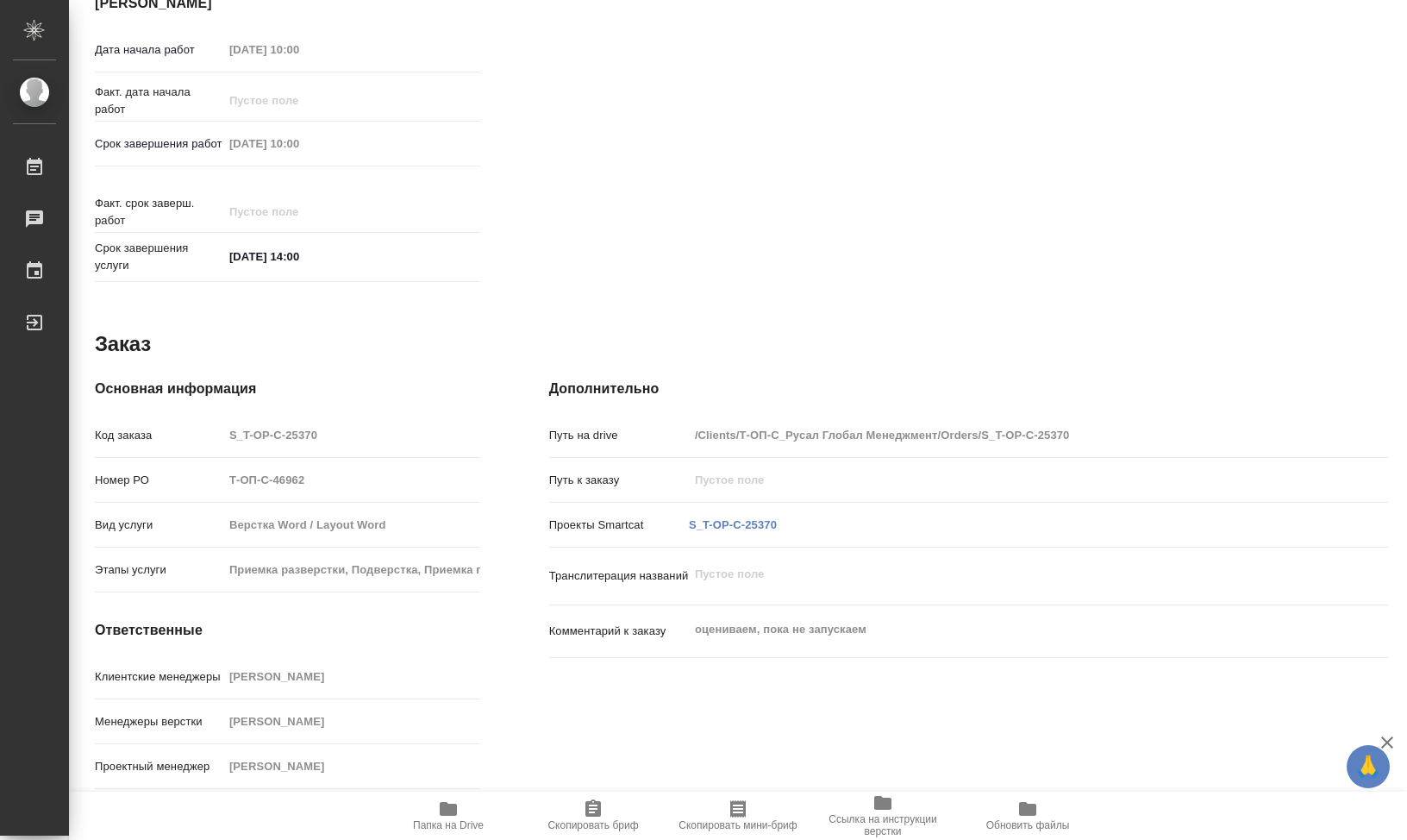
type textarea "x"
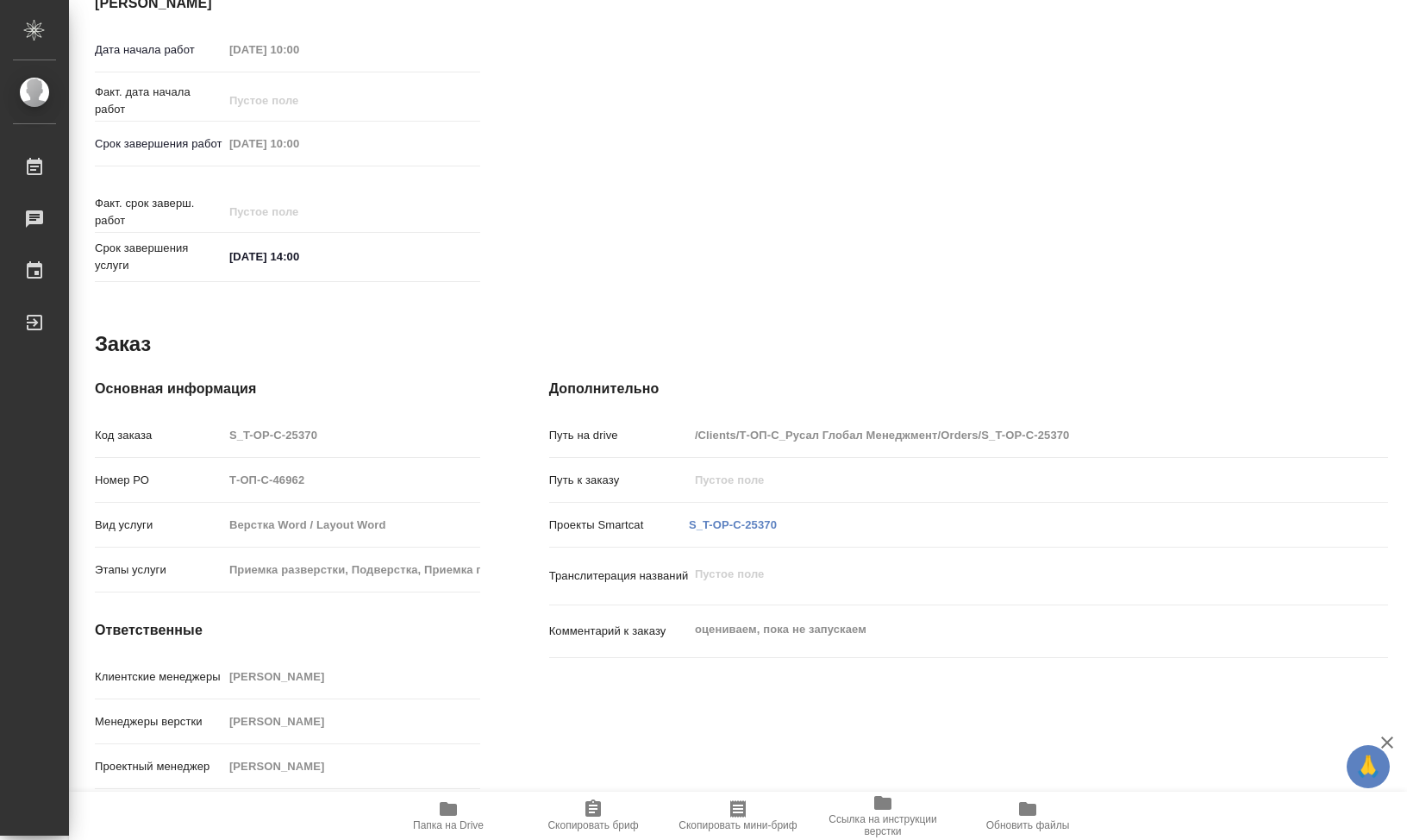
type textarea "x"
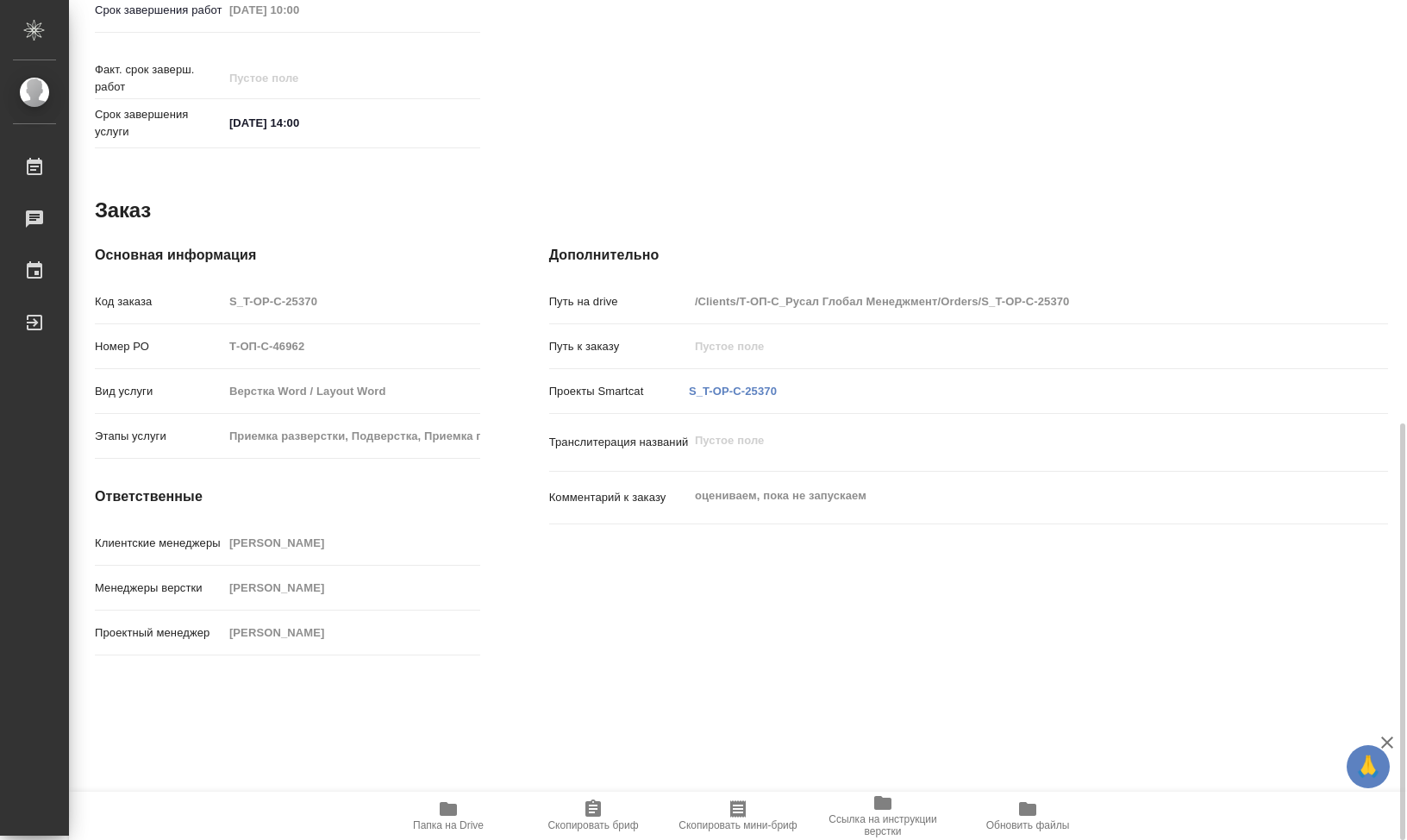
scroll to position [863, 0]
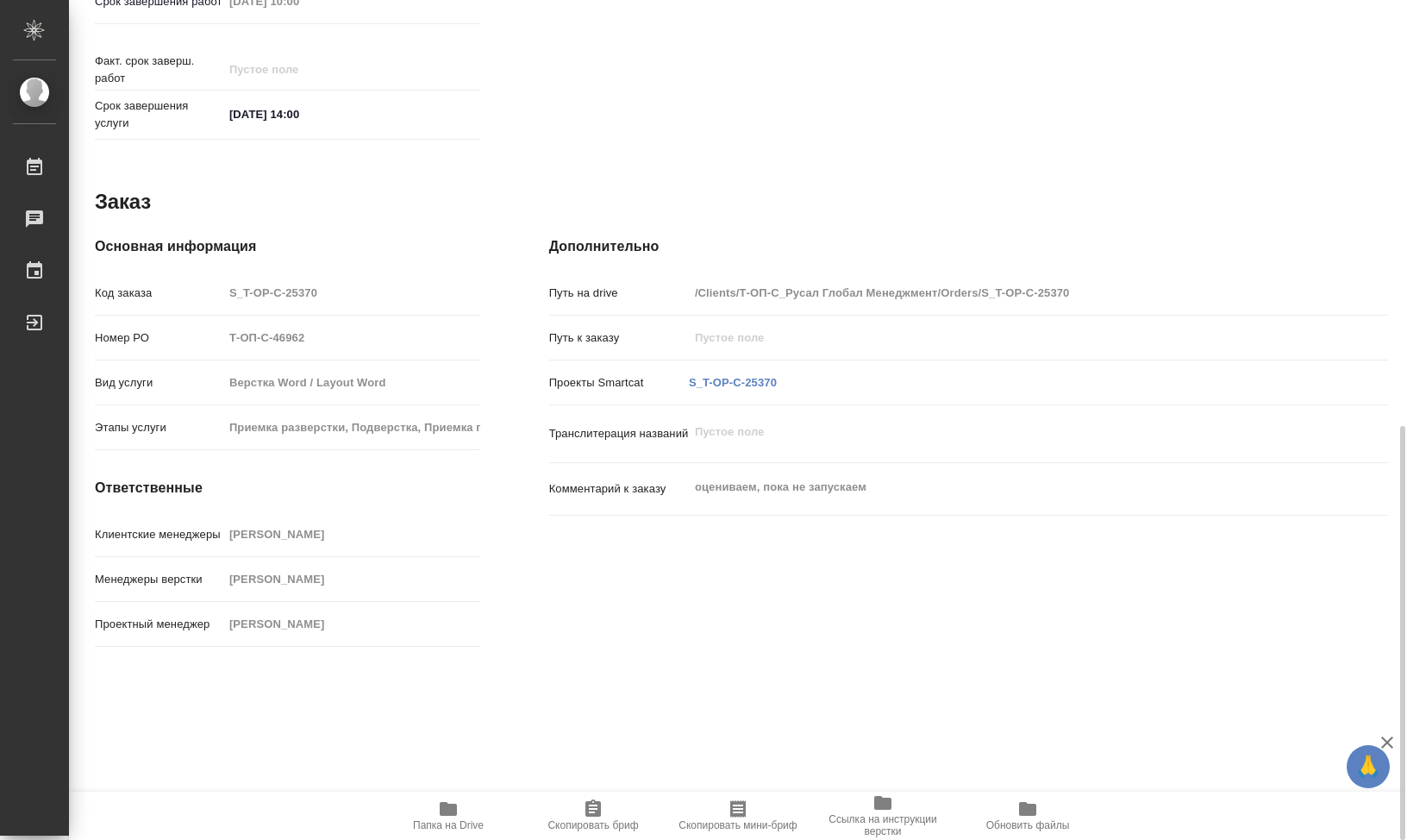
click at [467, 807] on span "Папка на Drive" at bounding box center [449, 815] width 124 height 33
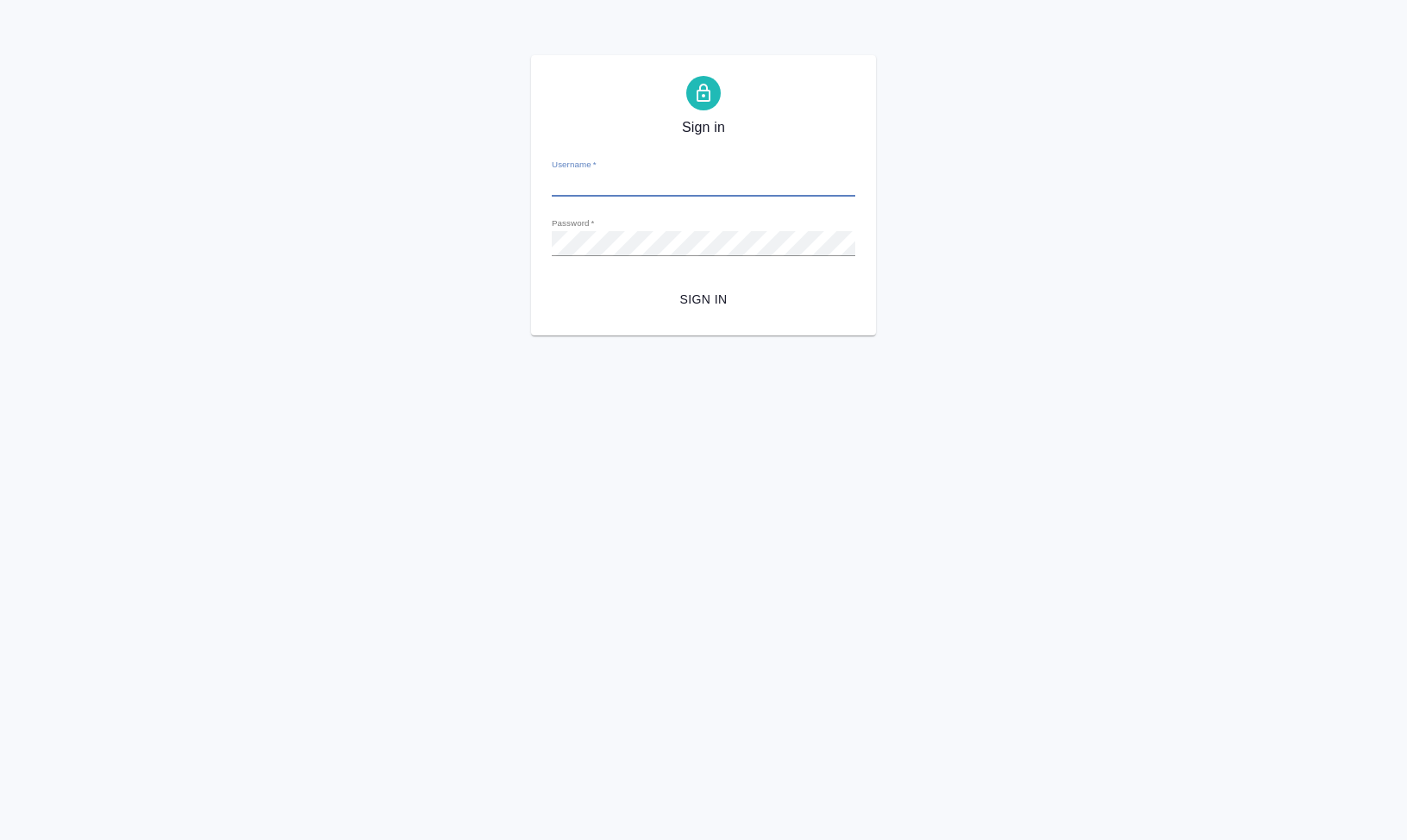
type input "[EMAIL_ADDRESS][DOMAIN_NAME]"
click at [687, 302] on span "Sign in" at bounding box center [704, 299] width 276 height 22
type input "[EMAIL_ADDRESS][DOMAIN_NAME]"
click at [641, 185] on input "[EMAIL_ADDRESS][DOMAIN_NAME]" at bounding box center [703, 185] width 303 height 24
click at [608, 182] on input "[EMAIL_ADDRESS][DOMAIN_NAME]" at bounding box center [703, 185] width 303 height 24
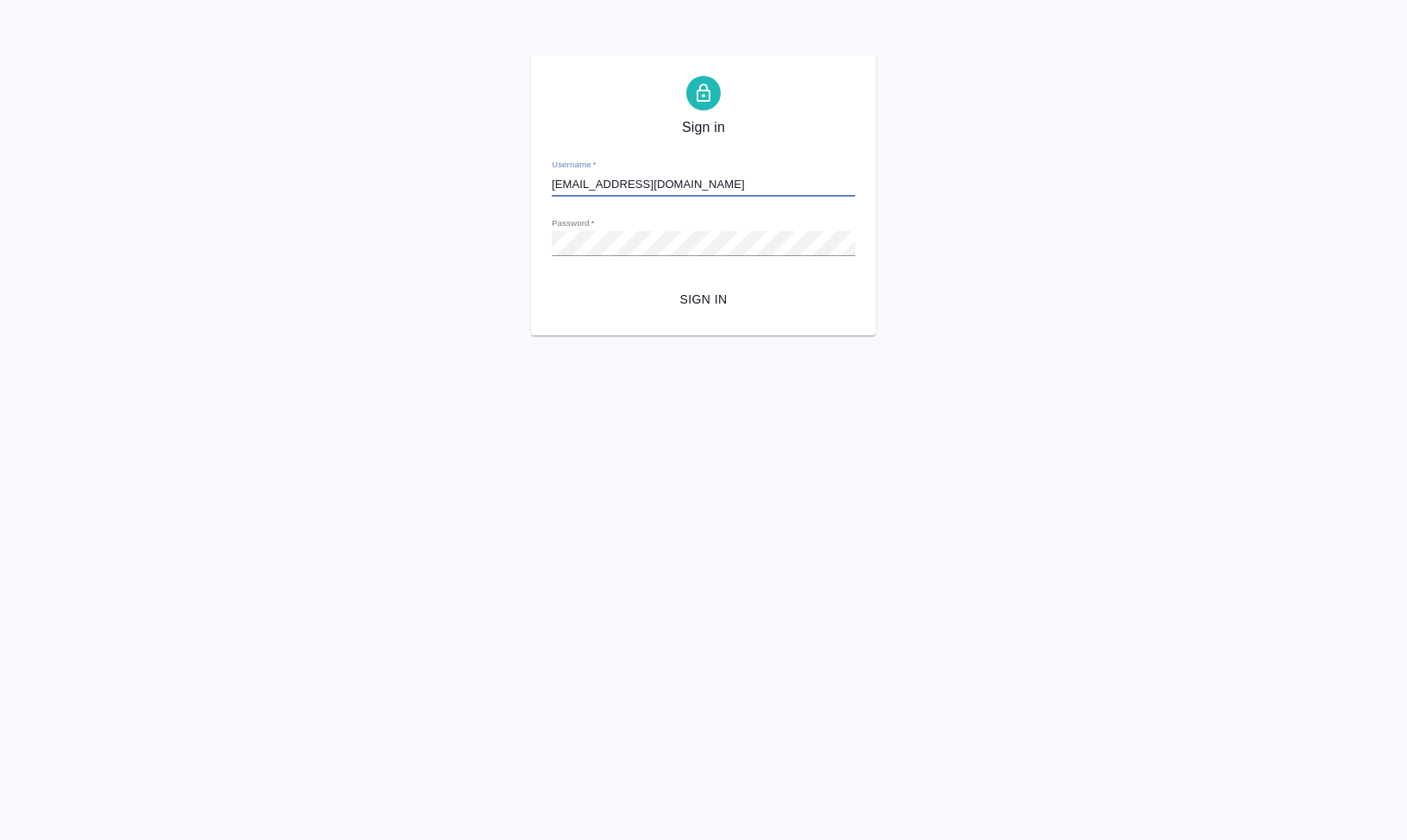
drag, startPoint x: 637, startPoint y: 185, endPoint x: 503, endPoint y: 186, distance: 134.0
click at [503, 186] on div "Sign in Username   * [EMAIL_ADDRESS][DOMAIN_NAME] Password   * urlPath   * / Si…" at bounding box center [703, 195] width 1407 height 281
click at [187, 227] on div "Sign in Username   * [EMAIL_ADDRESS][DOMAIN_NAME] Password   * urlPath   * / Si…" at bounding box center [703, 195] width 1407 height 281
